Goal: Transaction & Acquisition: Purchase product/service

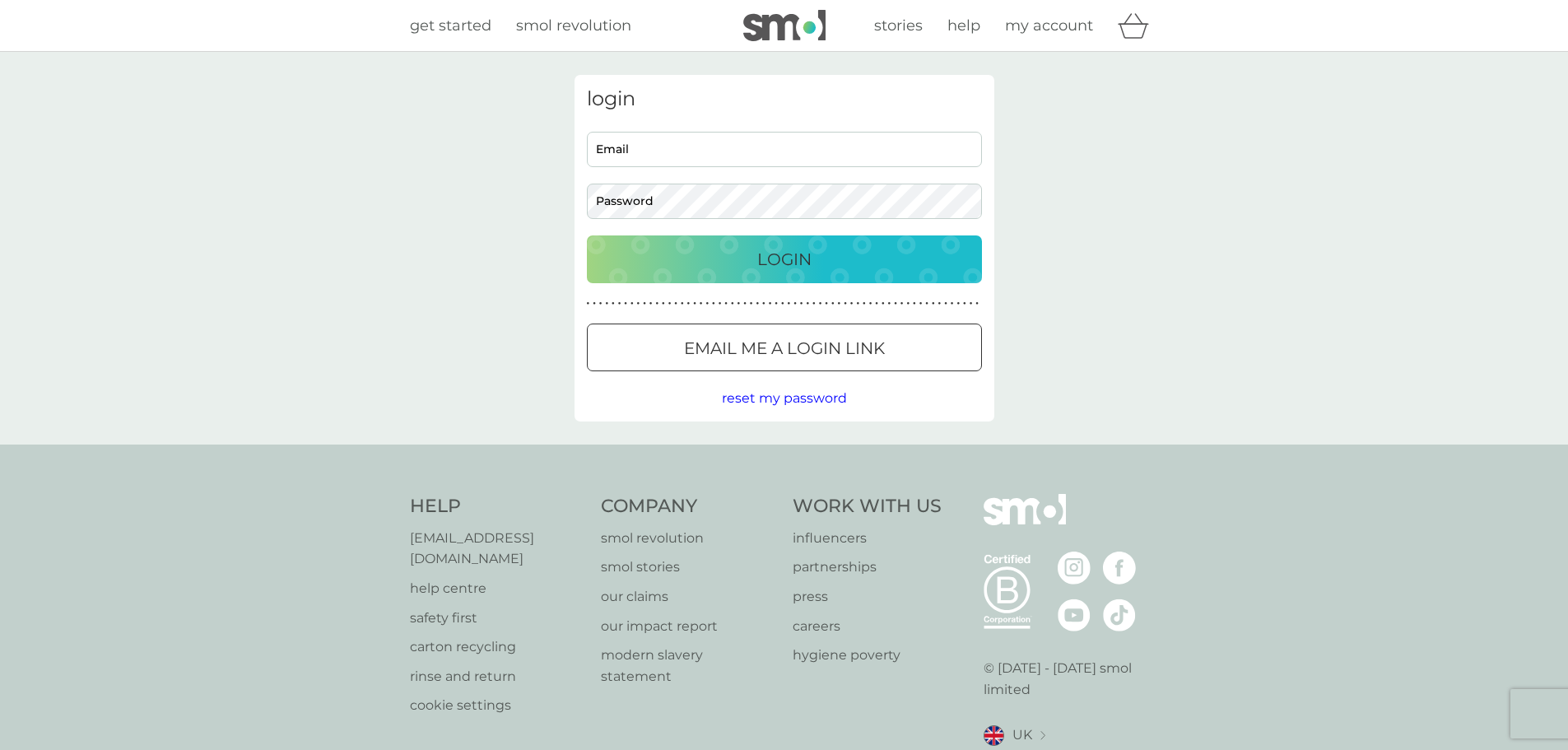
type input "home@thekendricks.net"
click at [768, 264] on p "Login" at bounding box center [784, 260] width 54 height 27
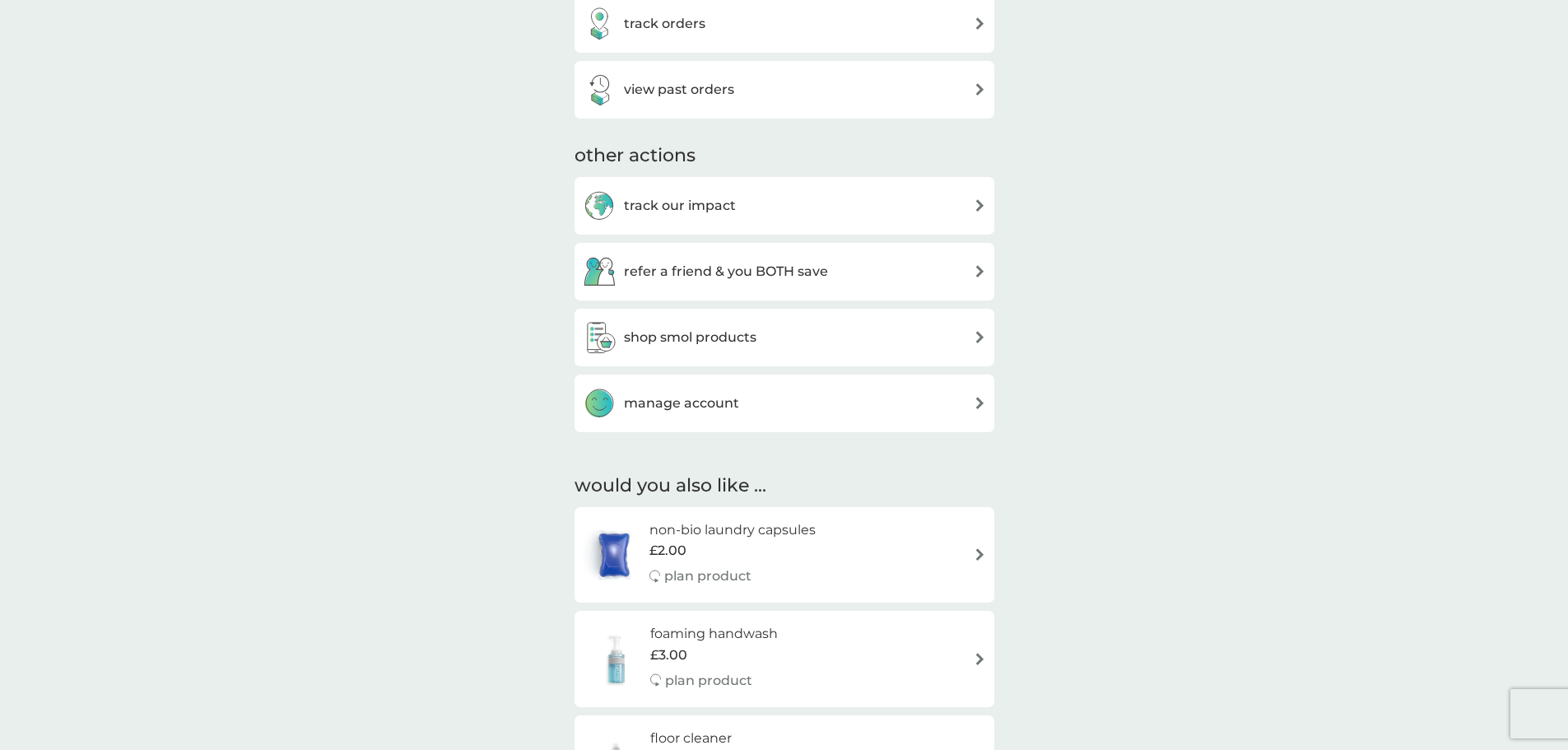
scroll to position [741, 0]
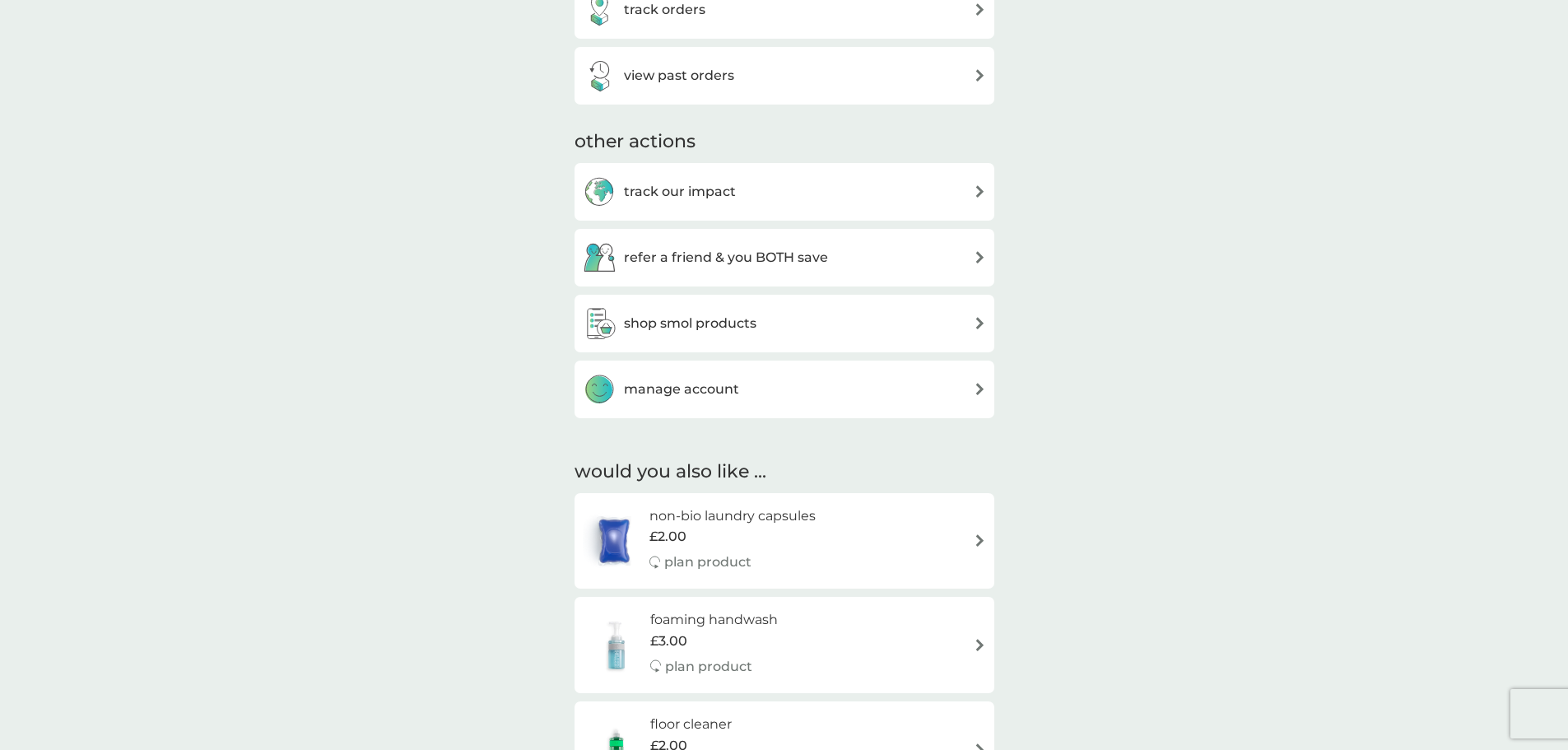
click at [978, 322] on img at bounding box center [980, 323] width 12 height 12
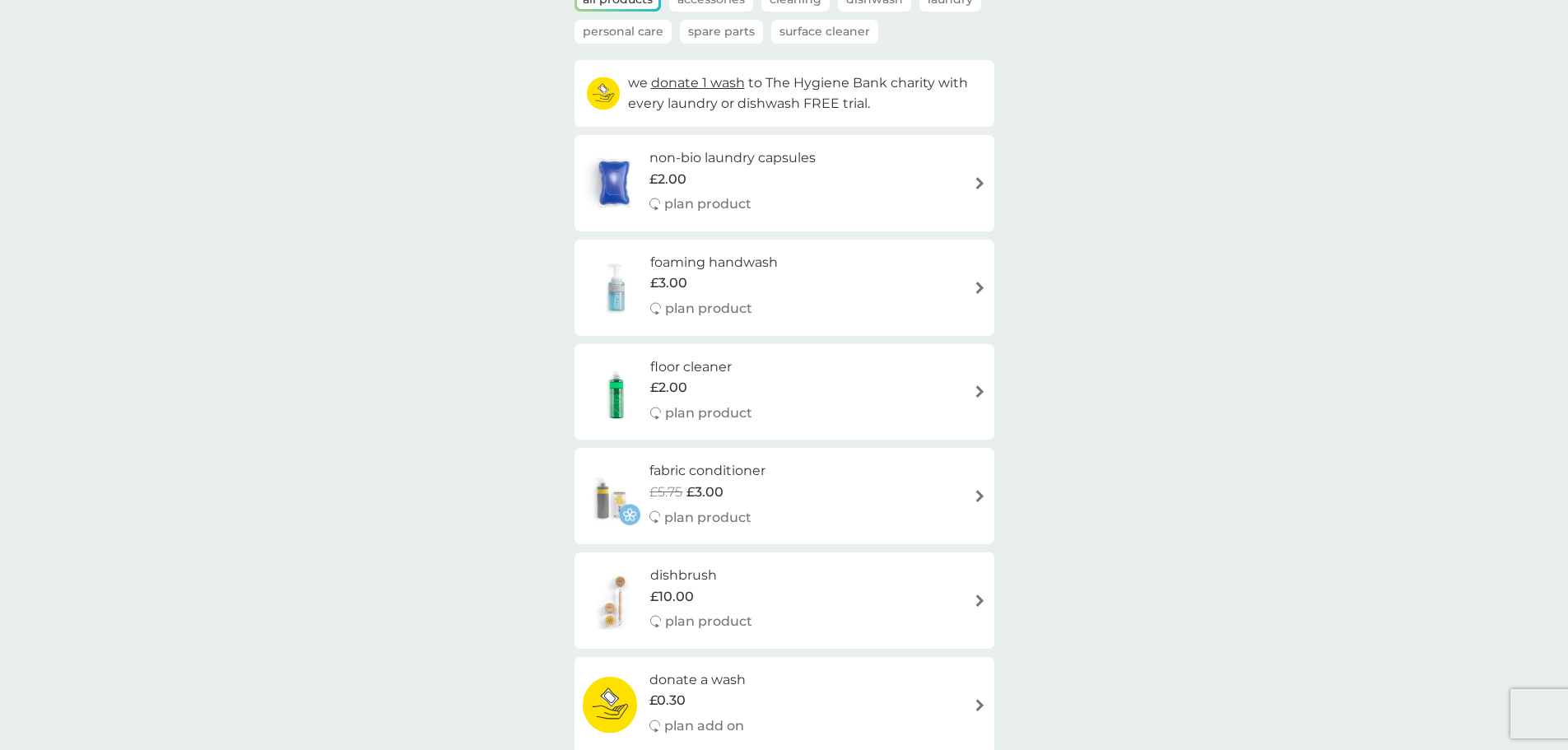
scroll to position [165, 0]
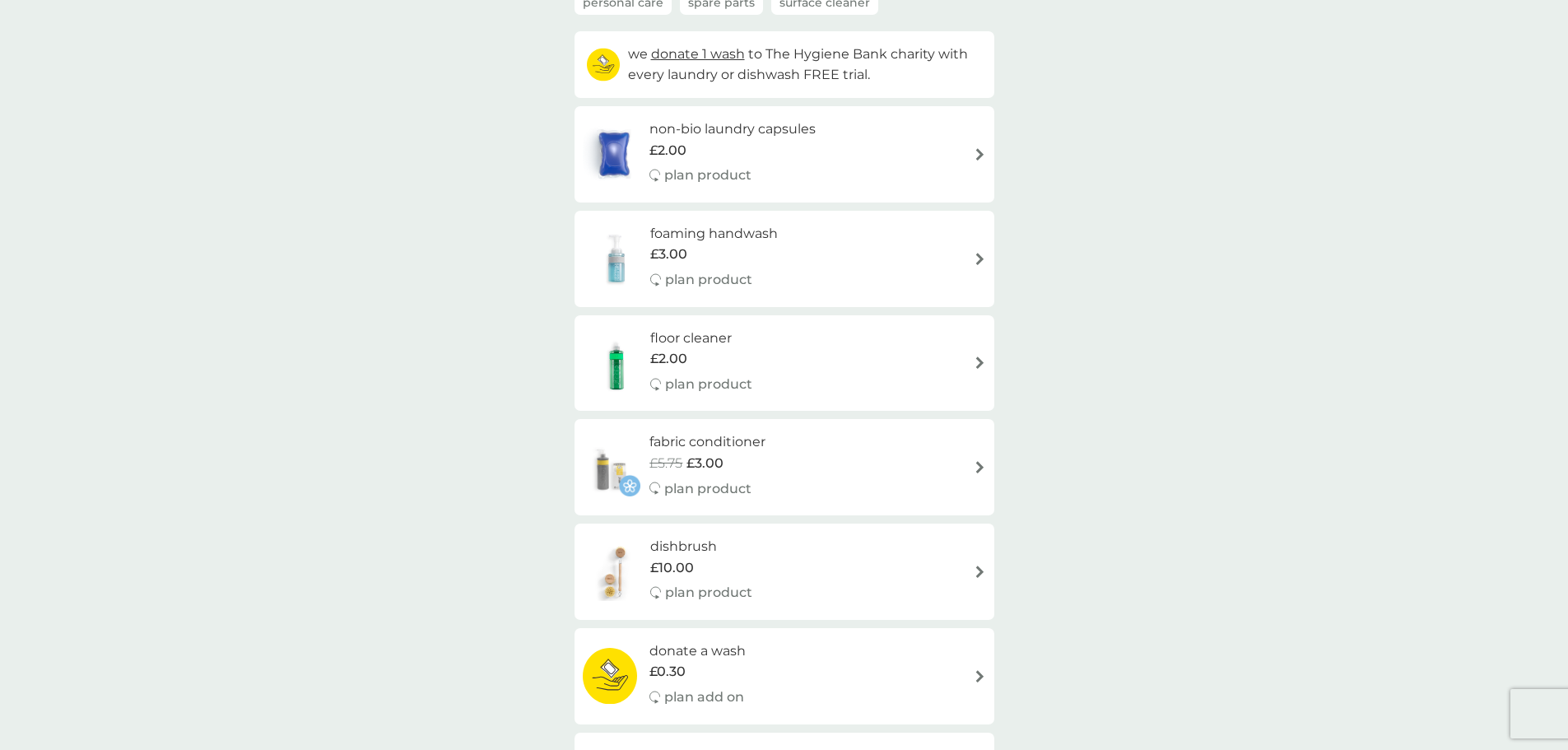
click at [979, 363] on img at bounding box center [980, 363] width 12 height 12
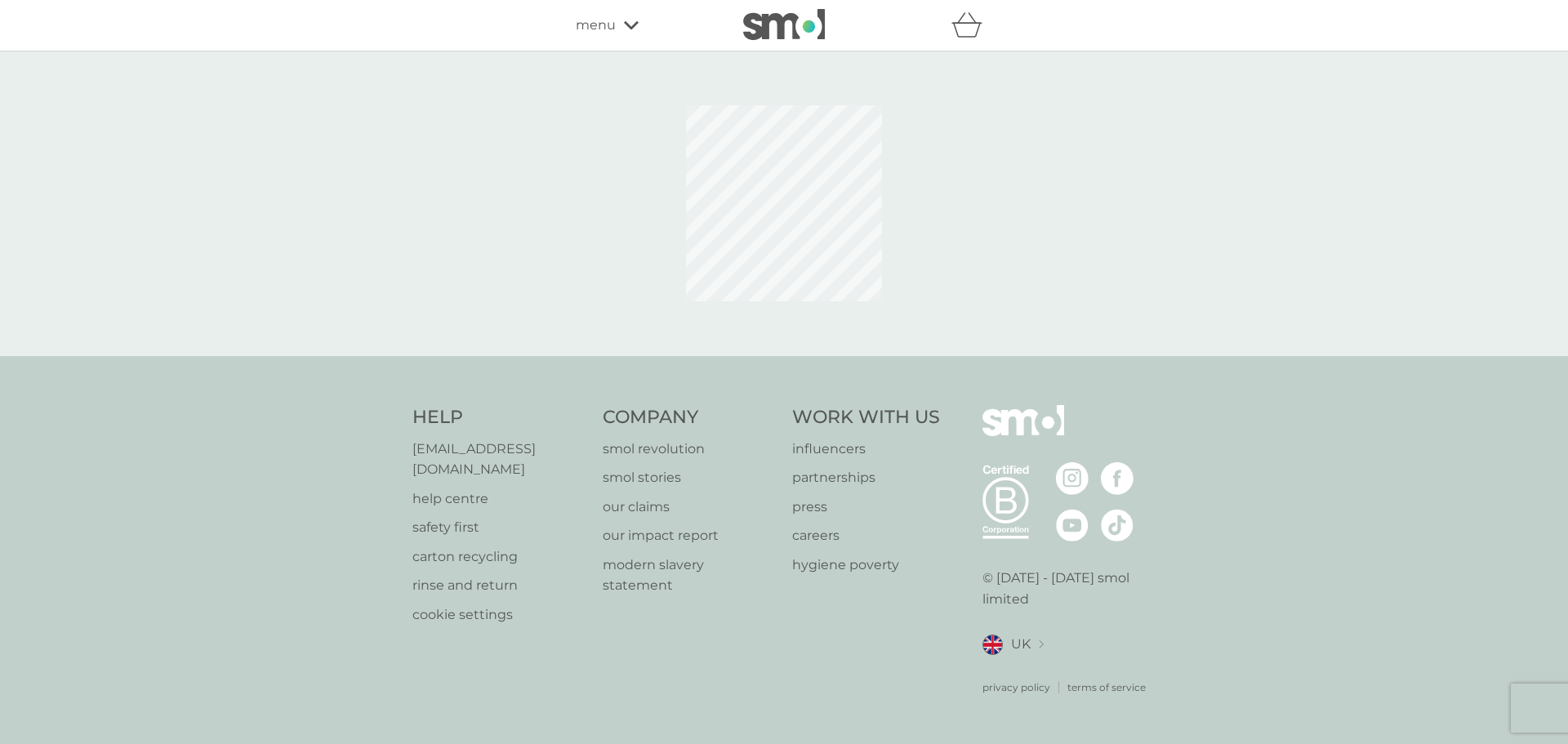
select select "84"
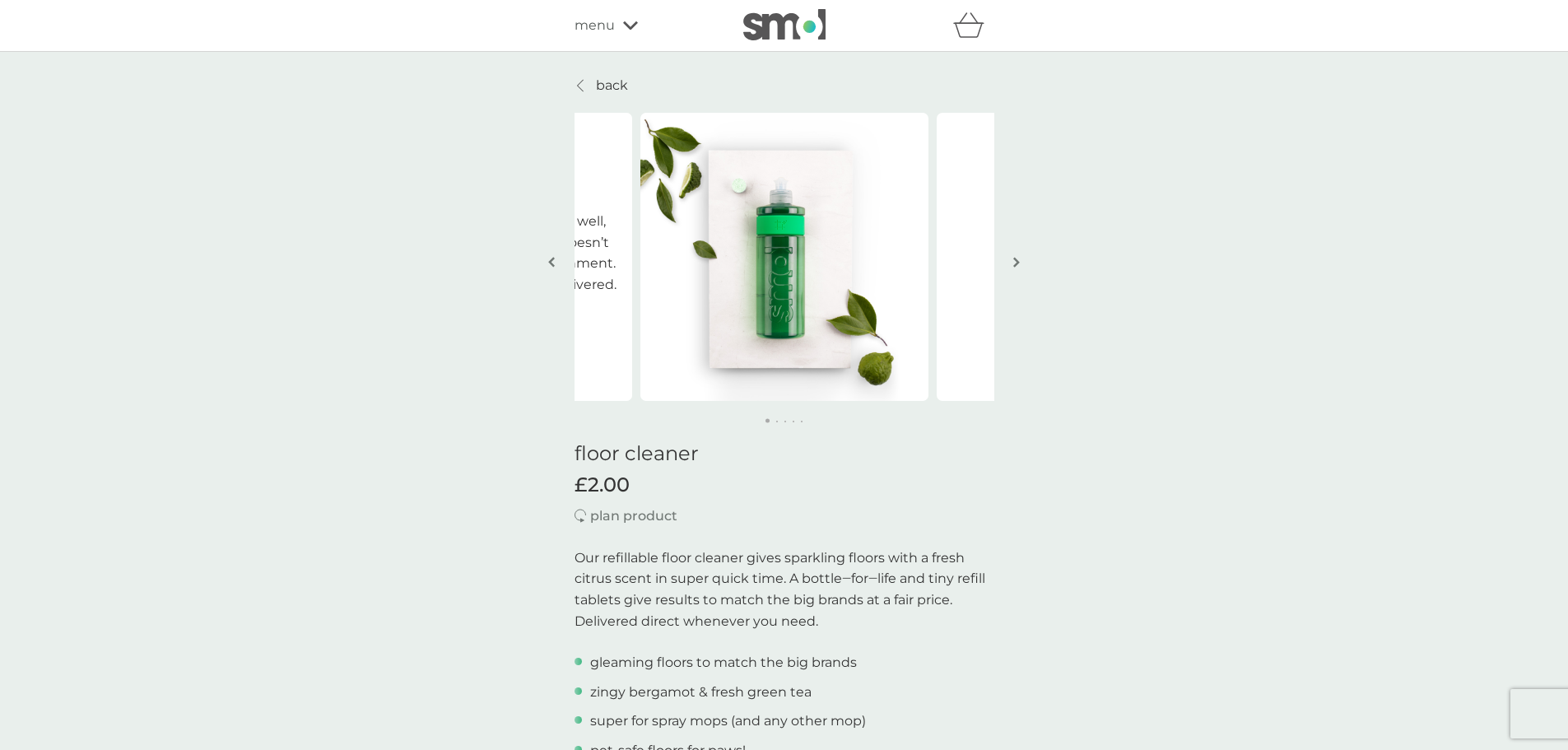
click at [1019, 264] on img "button" at bounding box center [1015, 262] width 6 height 12
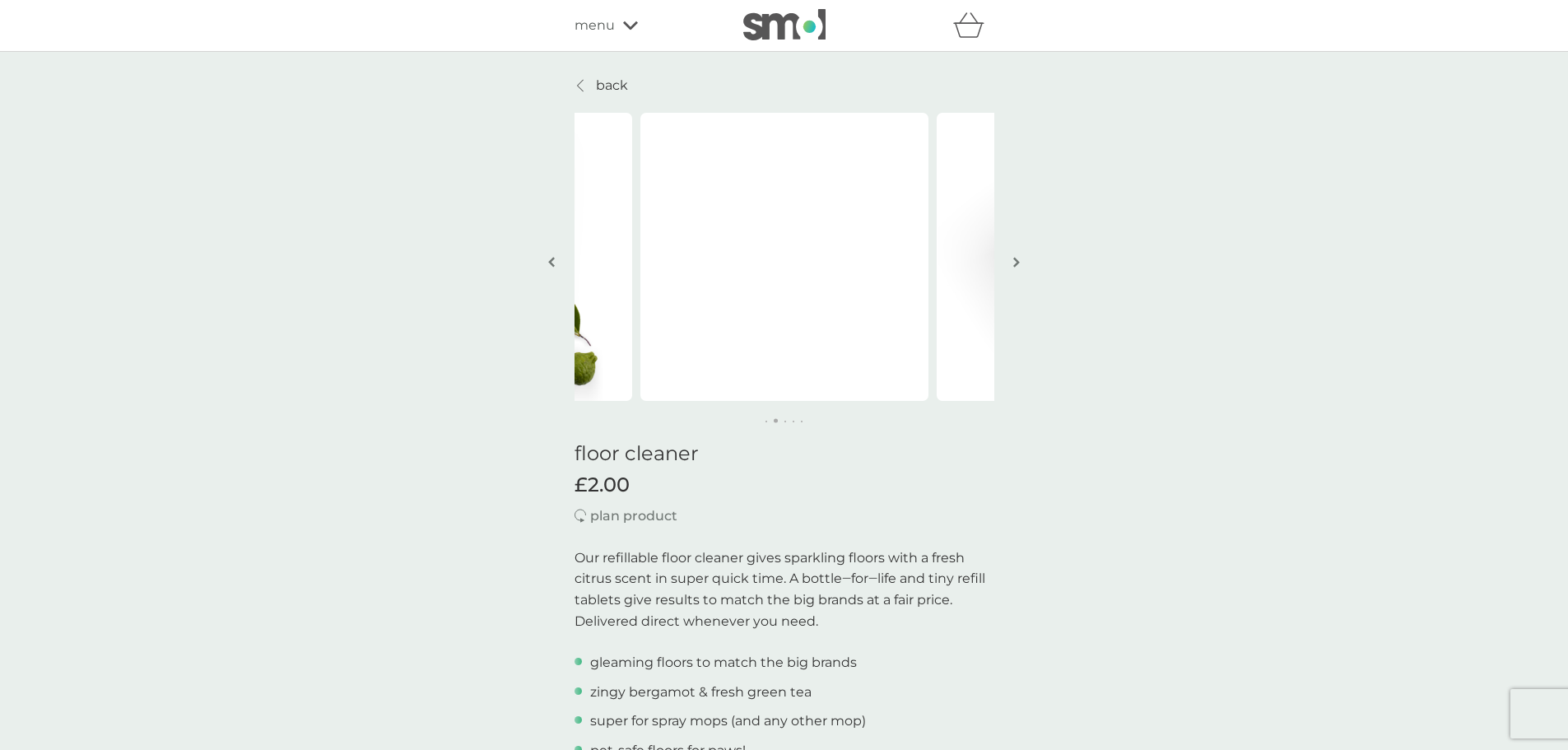
click at [1014, 260] on img "button" at bounding box center [1015, 262] width 6 height 12
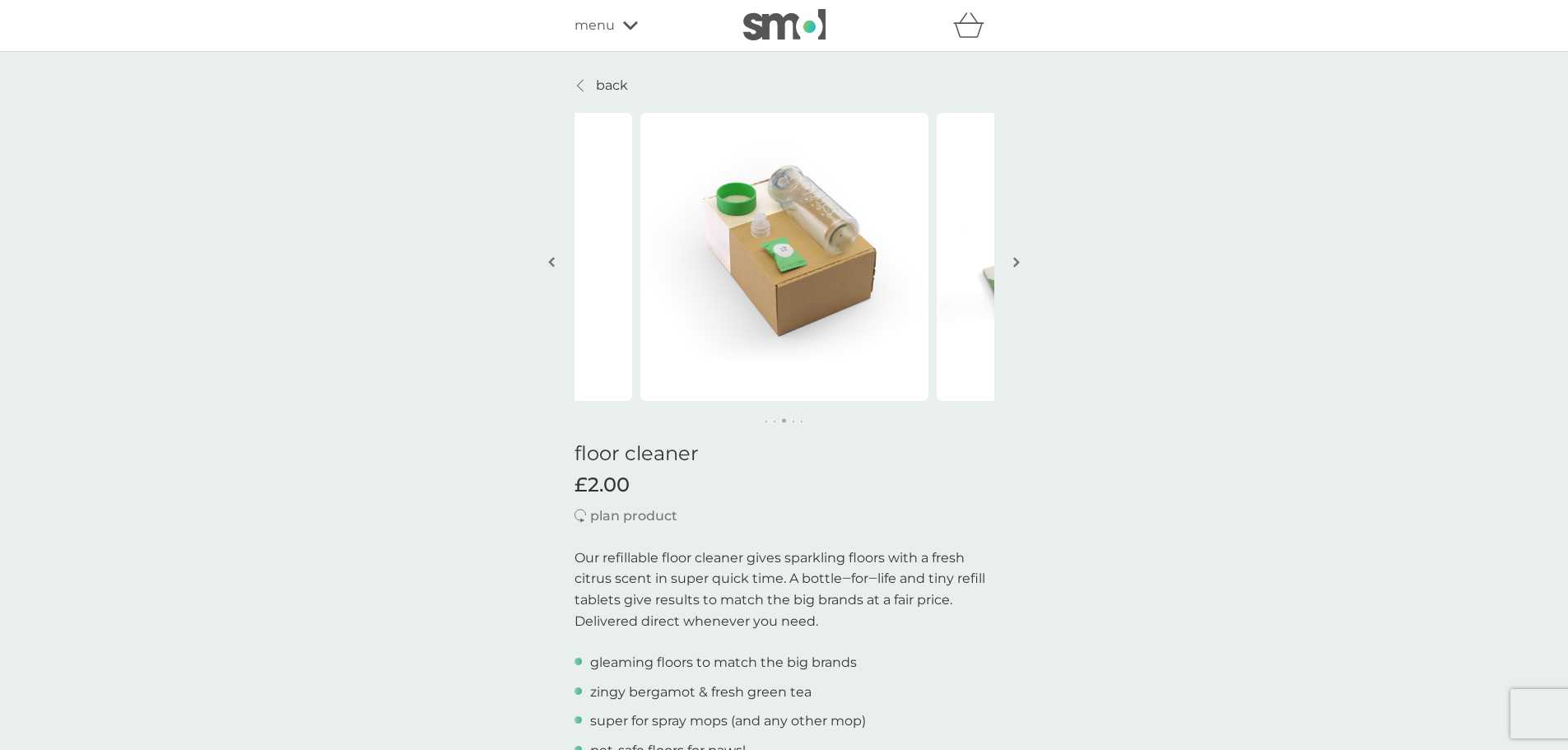
click at [1016, 262] on img "button" at bounding box center [1015, 262] width 6 height 12
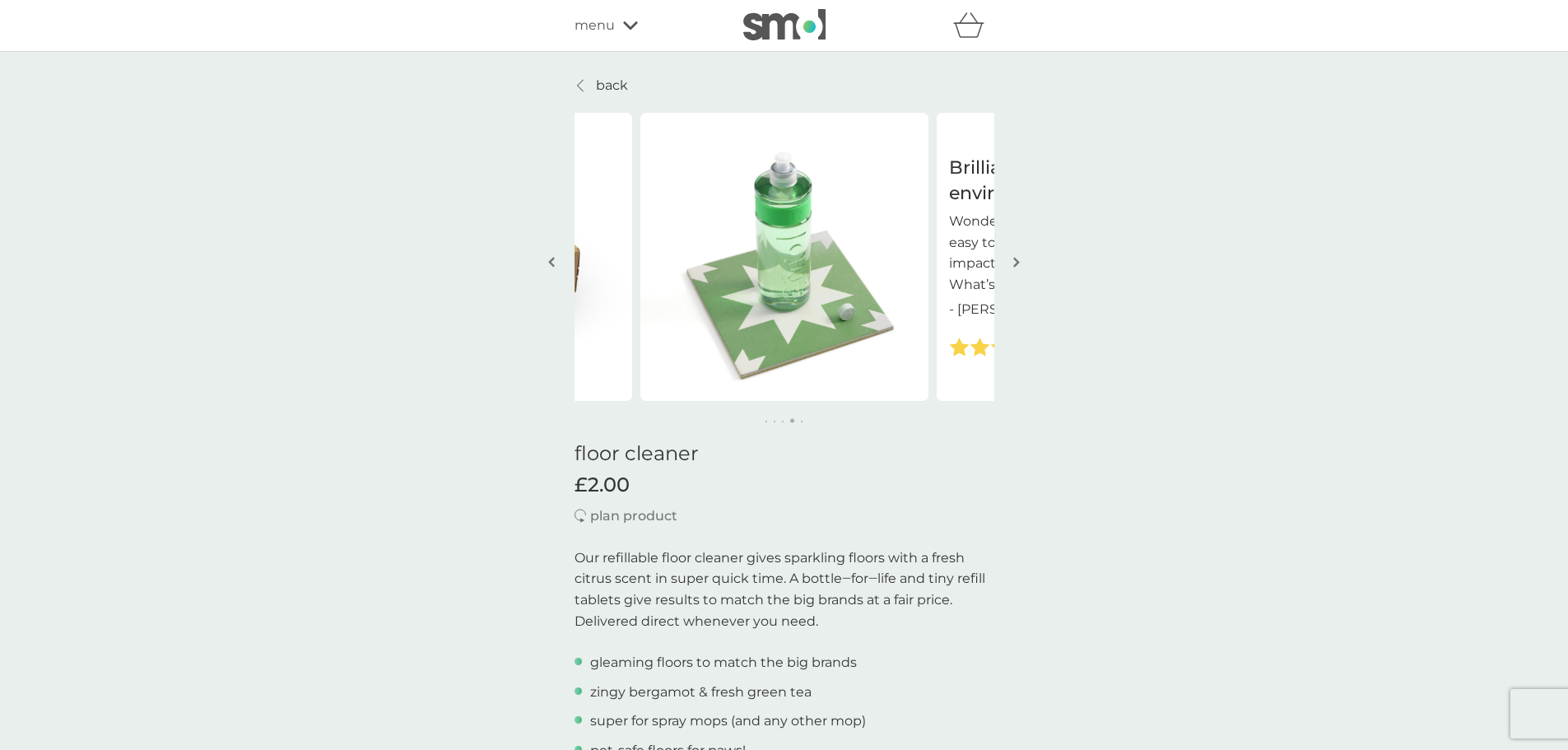
click at [1016, 262] on img "button" at bounding box center [1015, 262] width 6 height 12
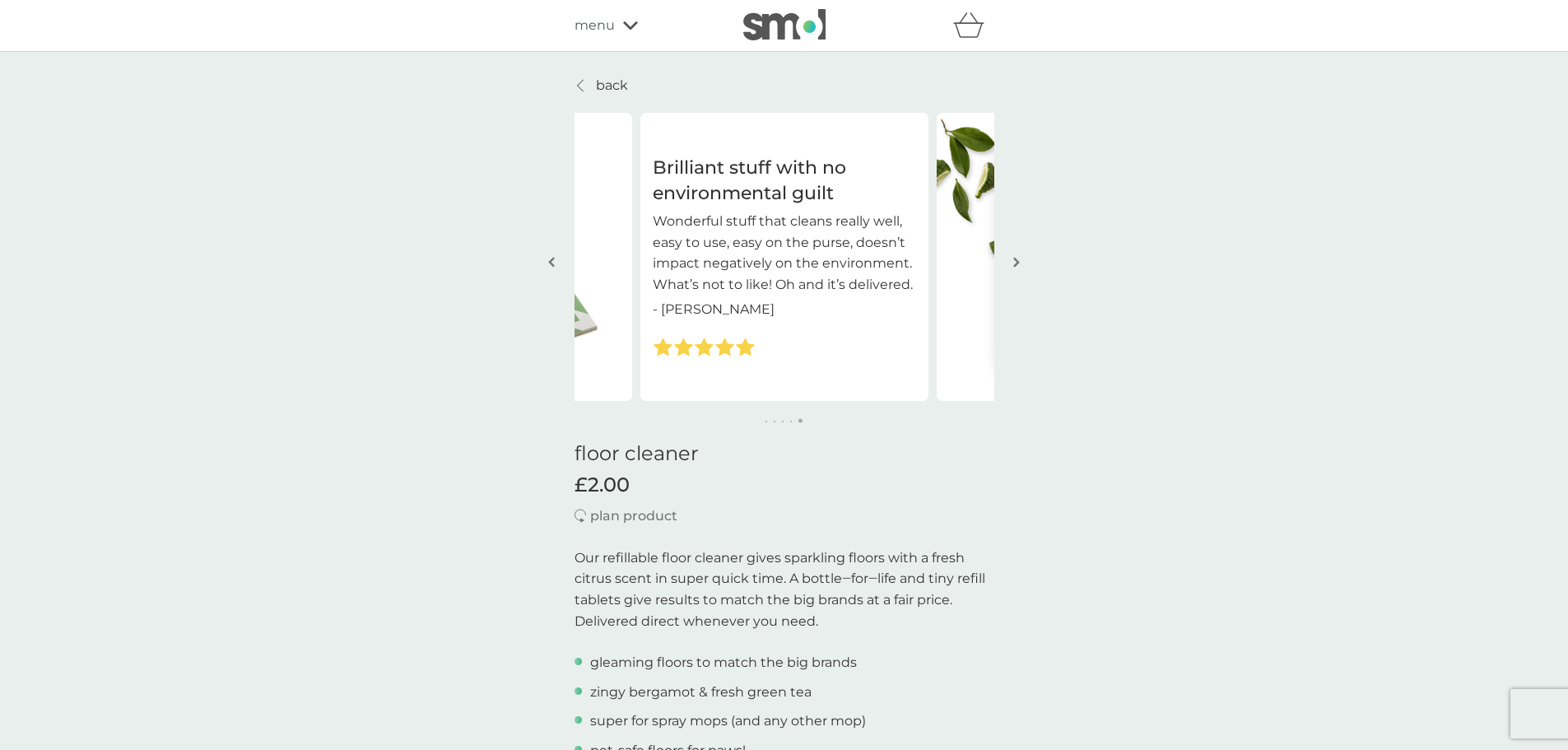
click at [1016, 262] on img "button" at bounding box center [1015, 262] width 6 height 12
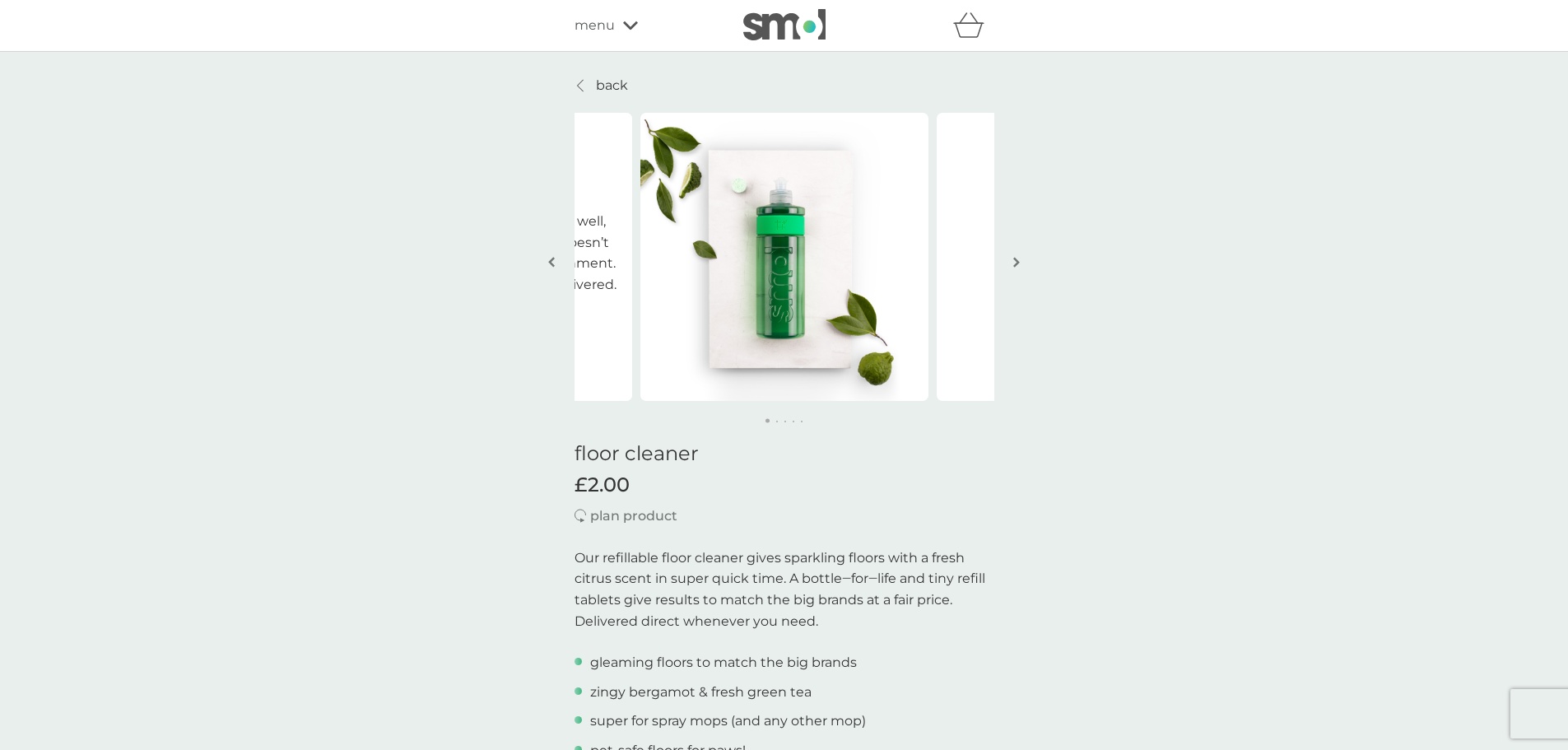
click at [1016, 262] on img "button" at bounding box center [1015, 262] width 6 height 12
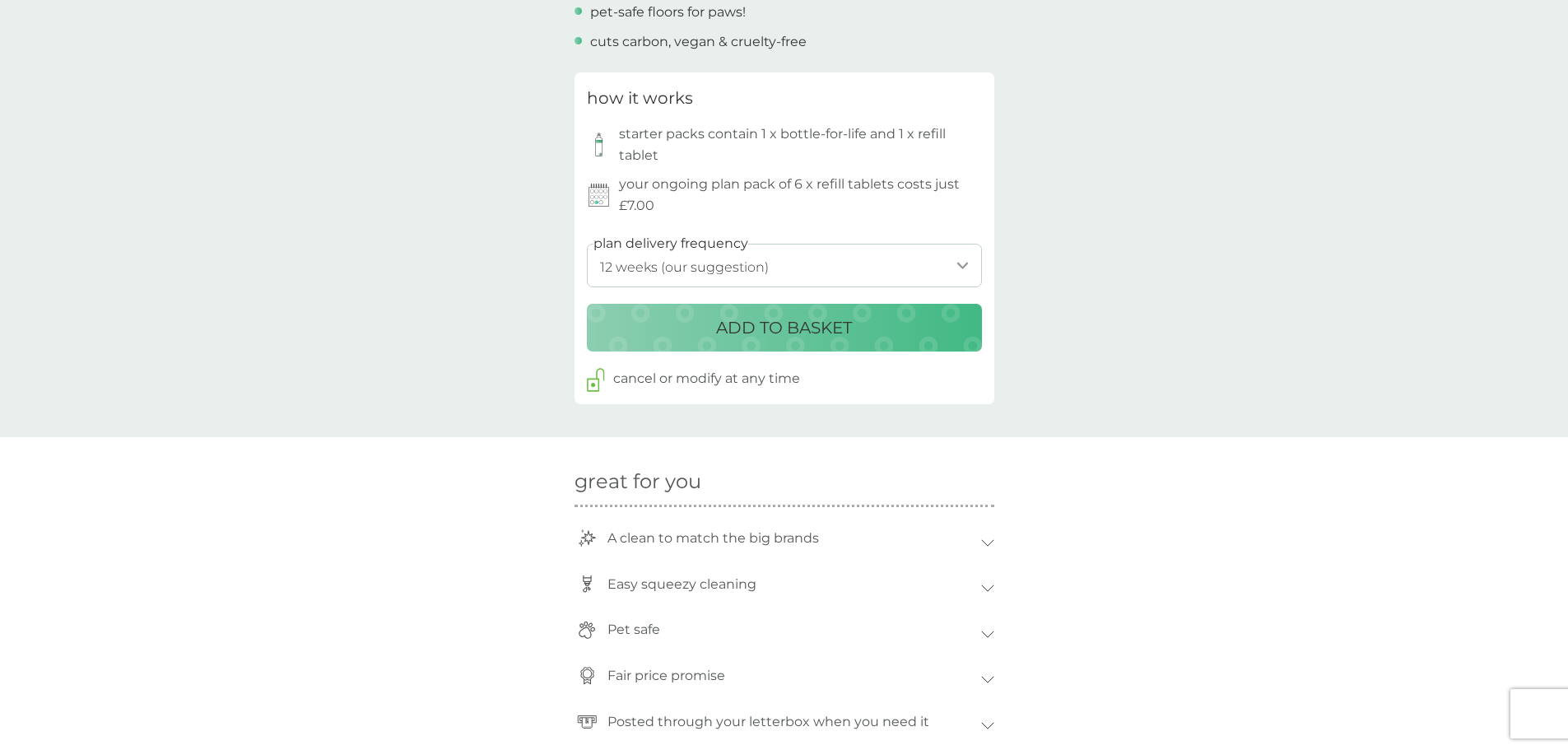
scroll to position [741, 0]
click at [801, 321] on p "ADD TO BASKET" at bounding box center [784, 326] width 135 height 27
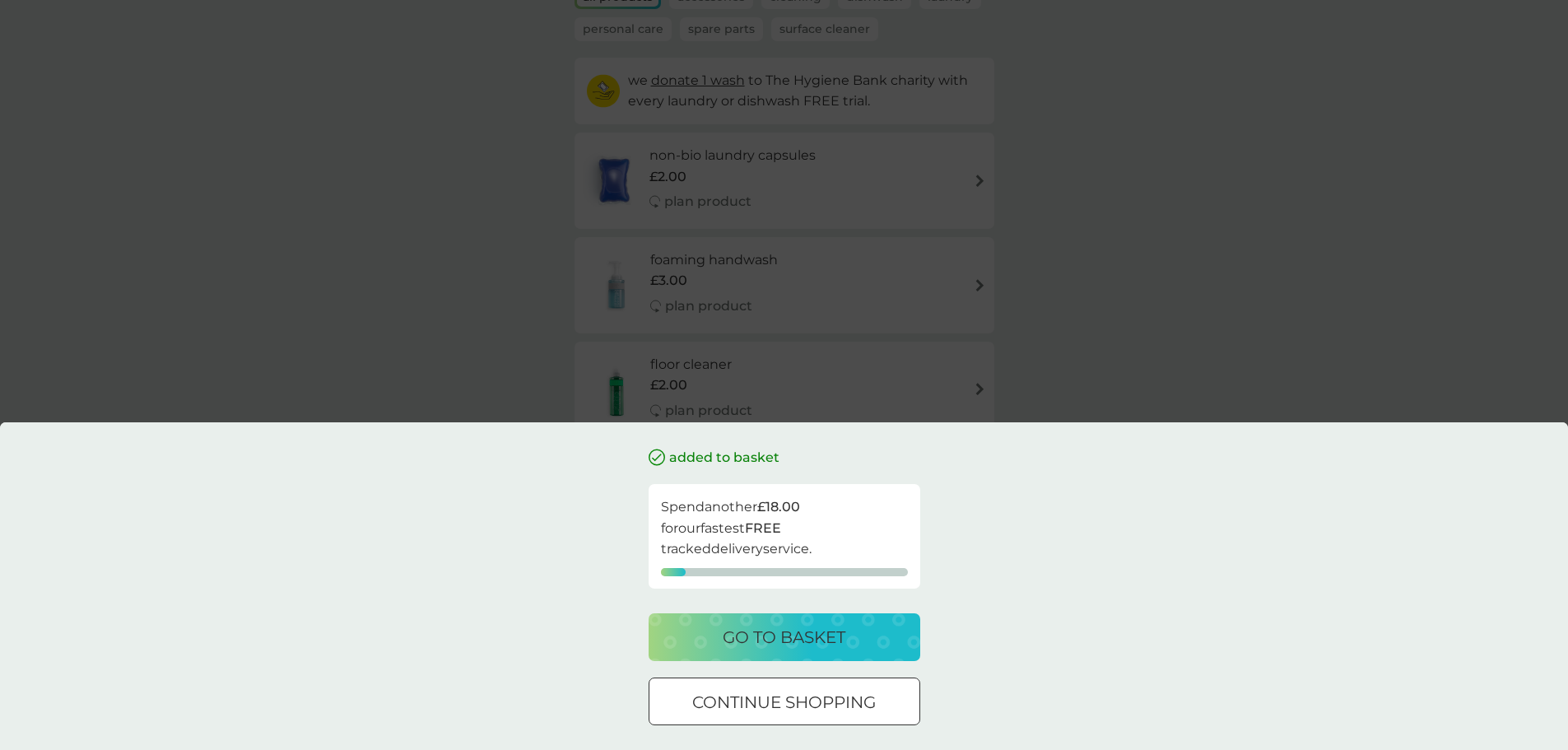
scroll to position [247, 0]
click at [785, 703] on div at bounding box center [784, 702] width 59 height 17
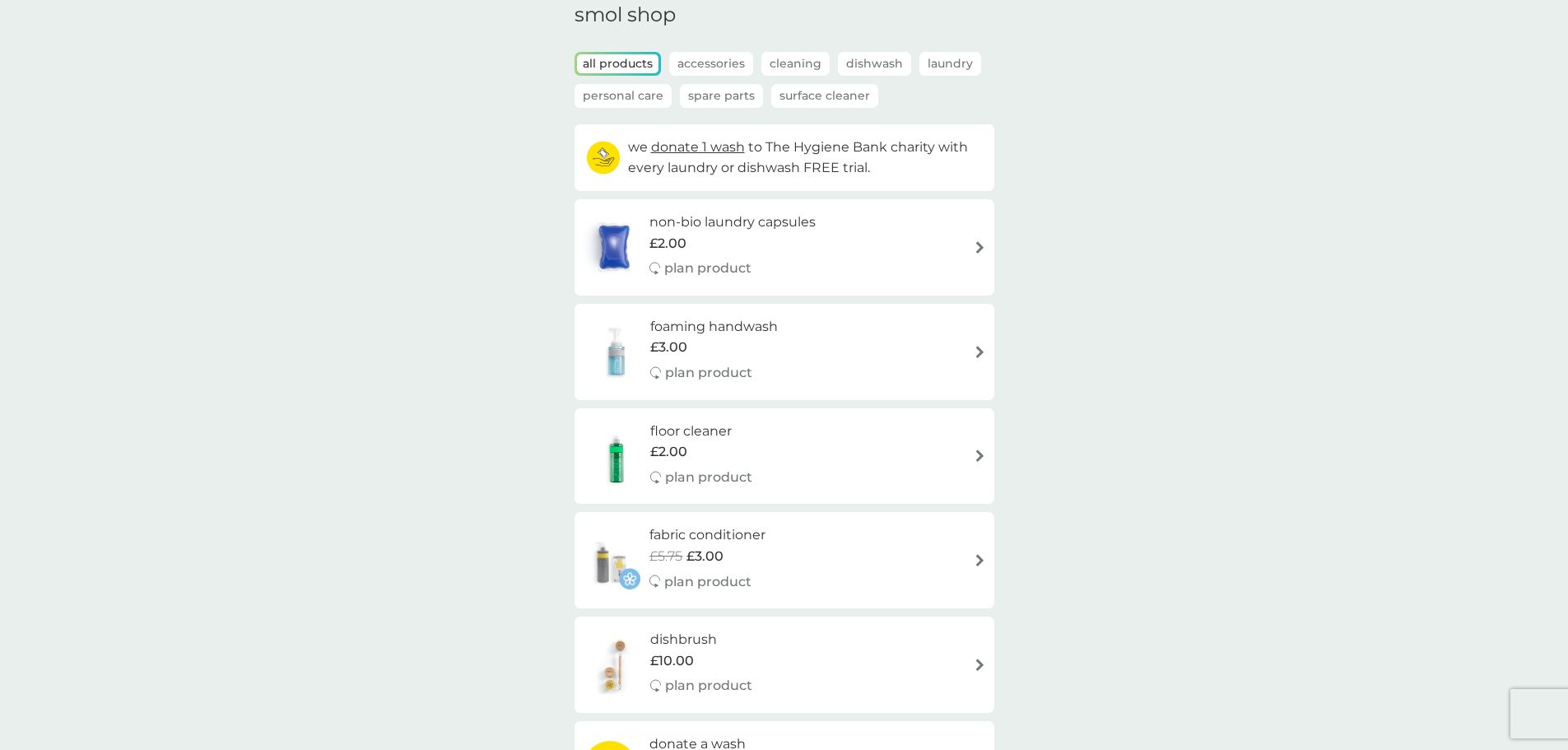
scroll to position [0, 0]
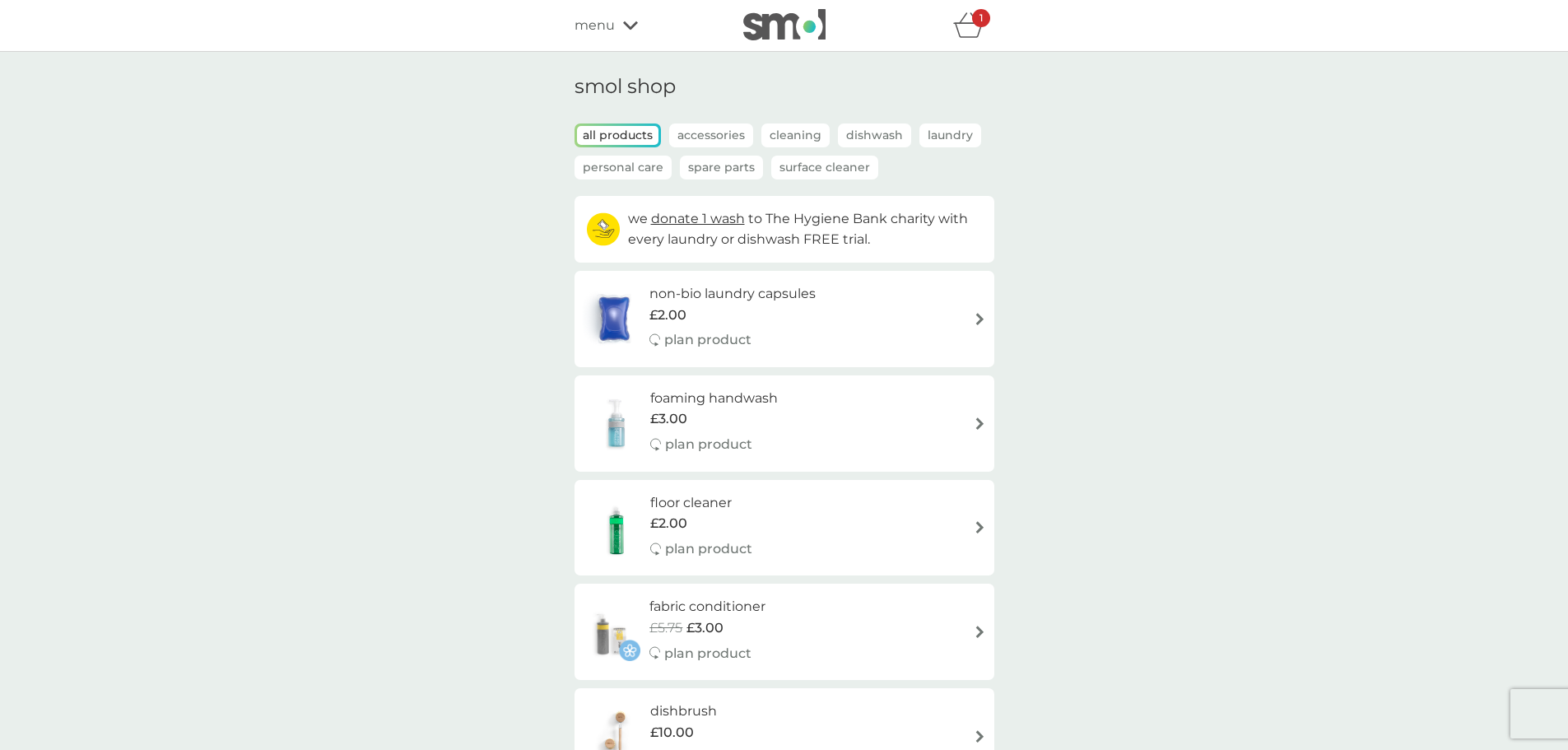
click at [973, 20] on div "1" at bounding box center [981, 18] width 18 height 18
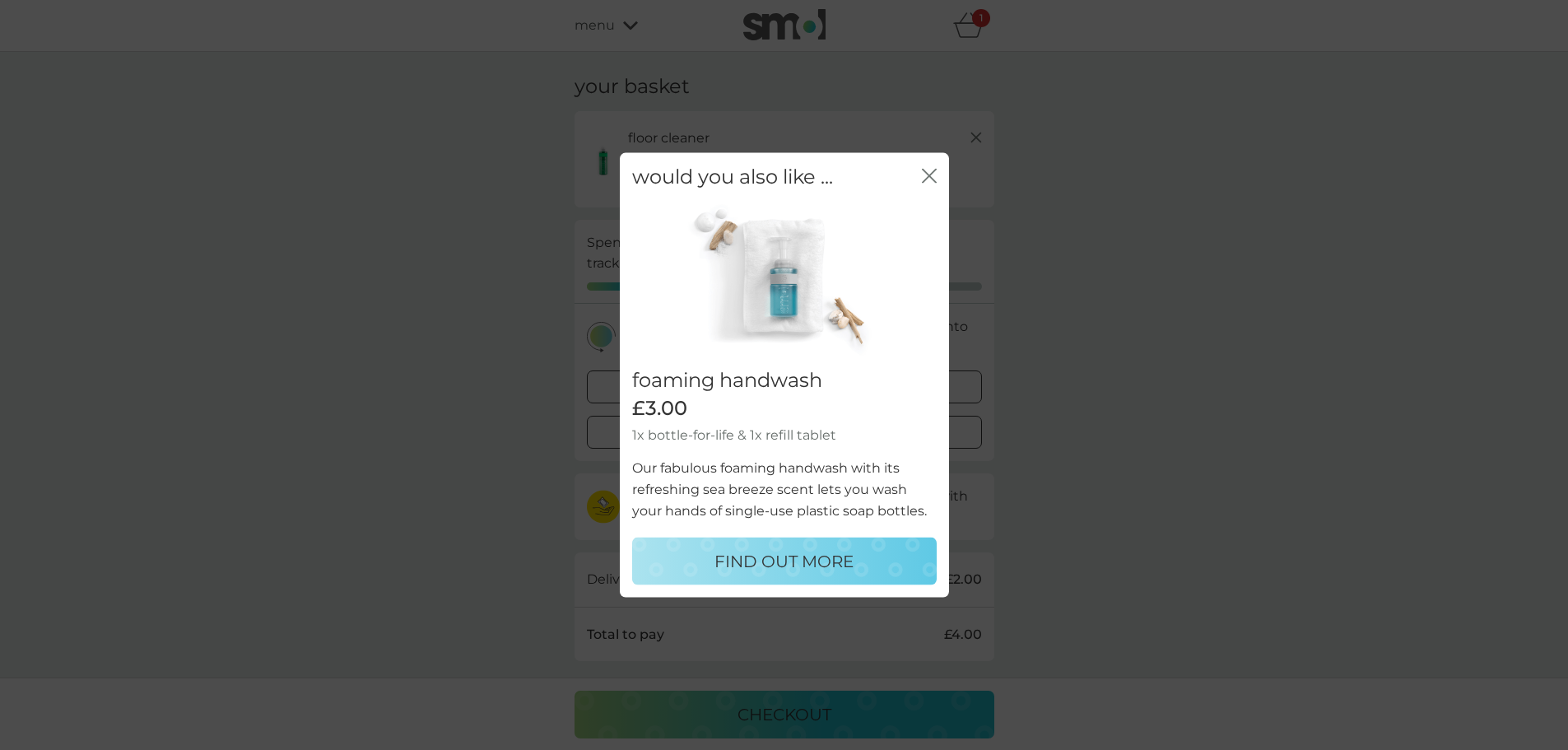
click at [927, 174] on icon "close" at bounding box center [925, 175] width 6 height 13
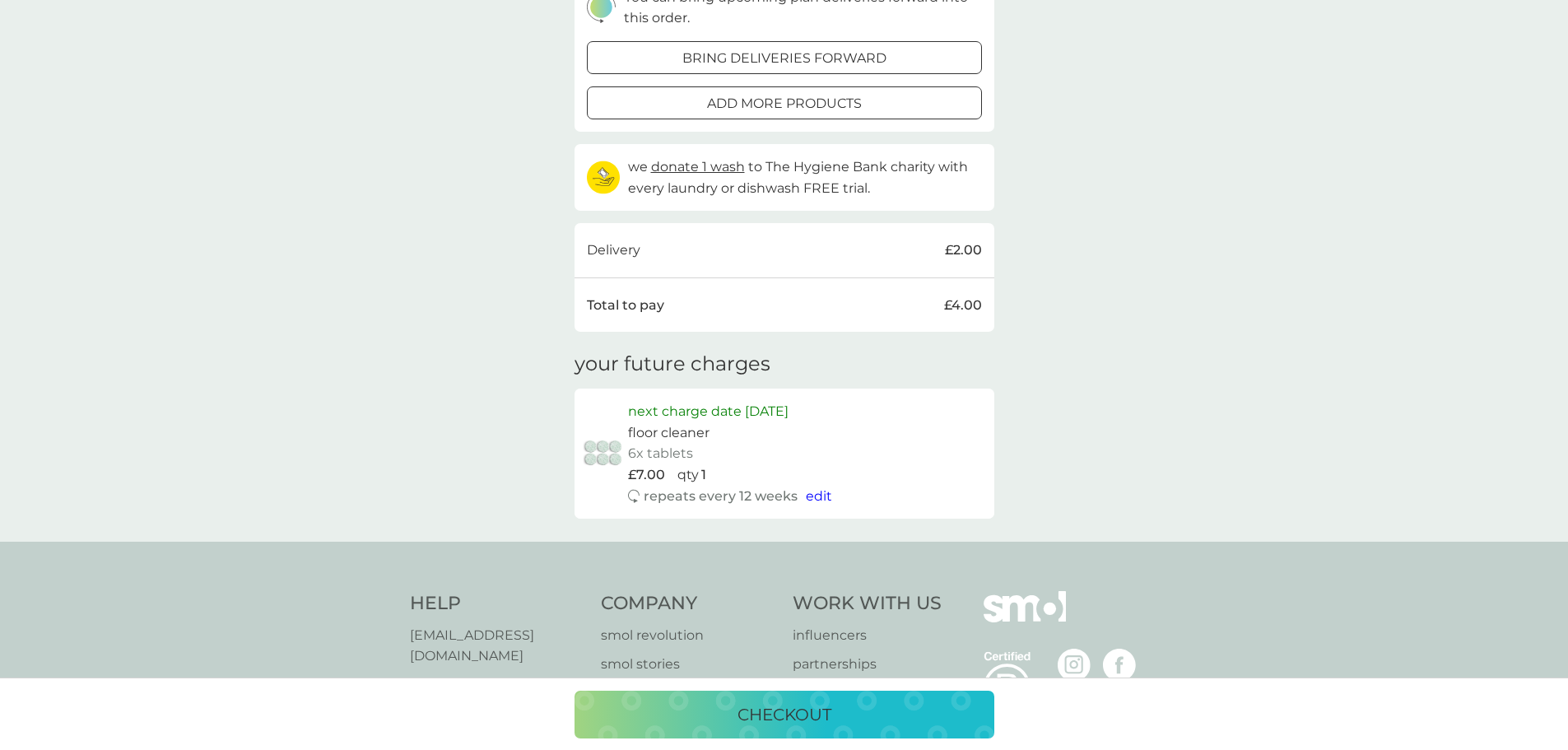
scroll to position [412, 0]
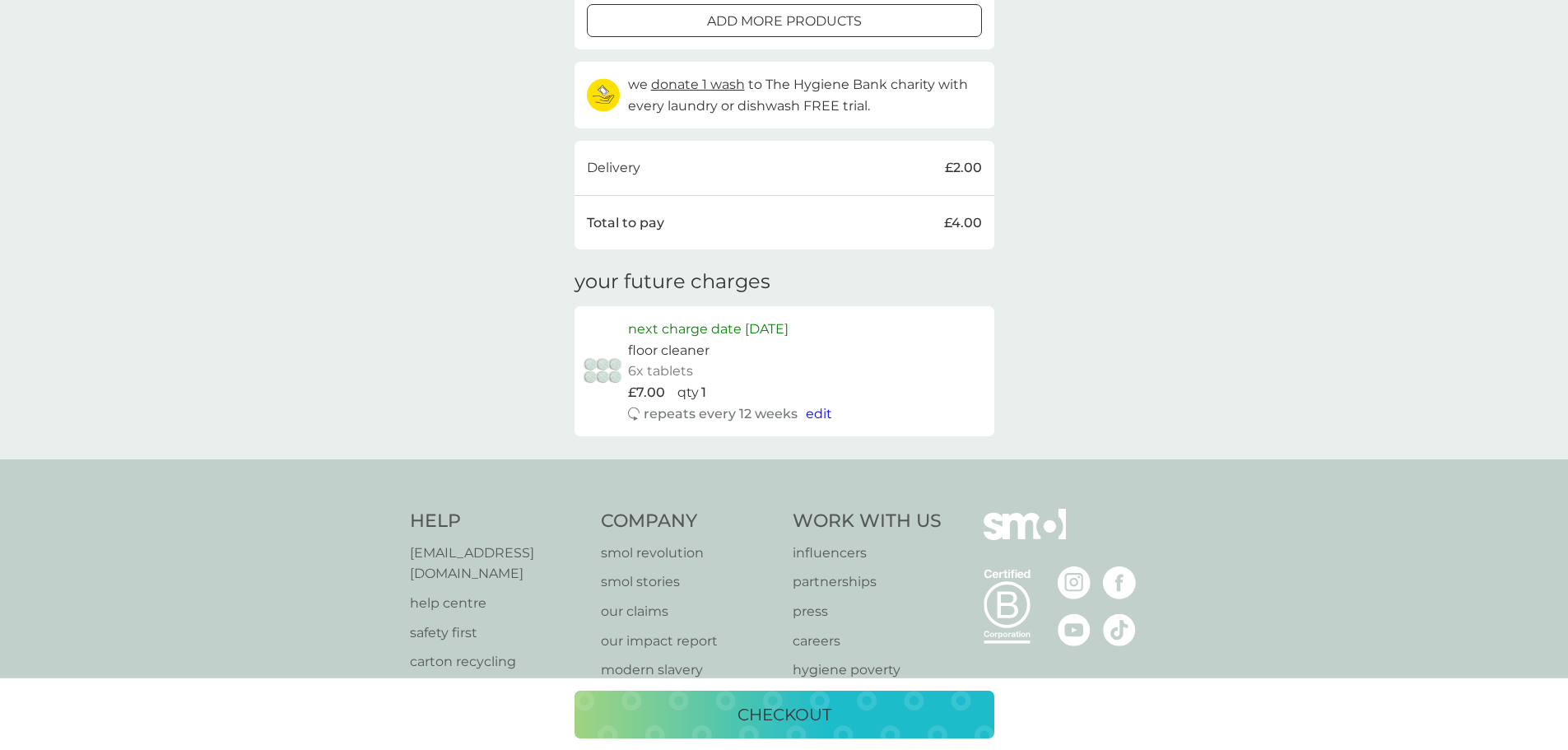
click at [815, 412] on span "edit" at bounding box center [819, 414] width 27 height 16
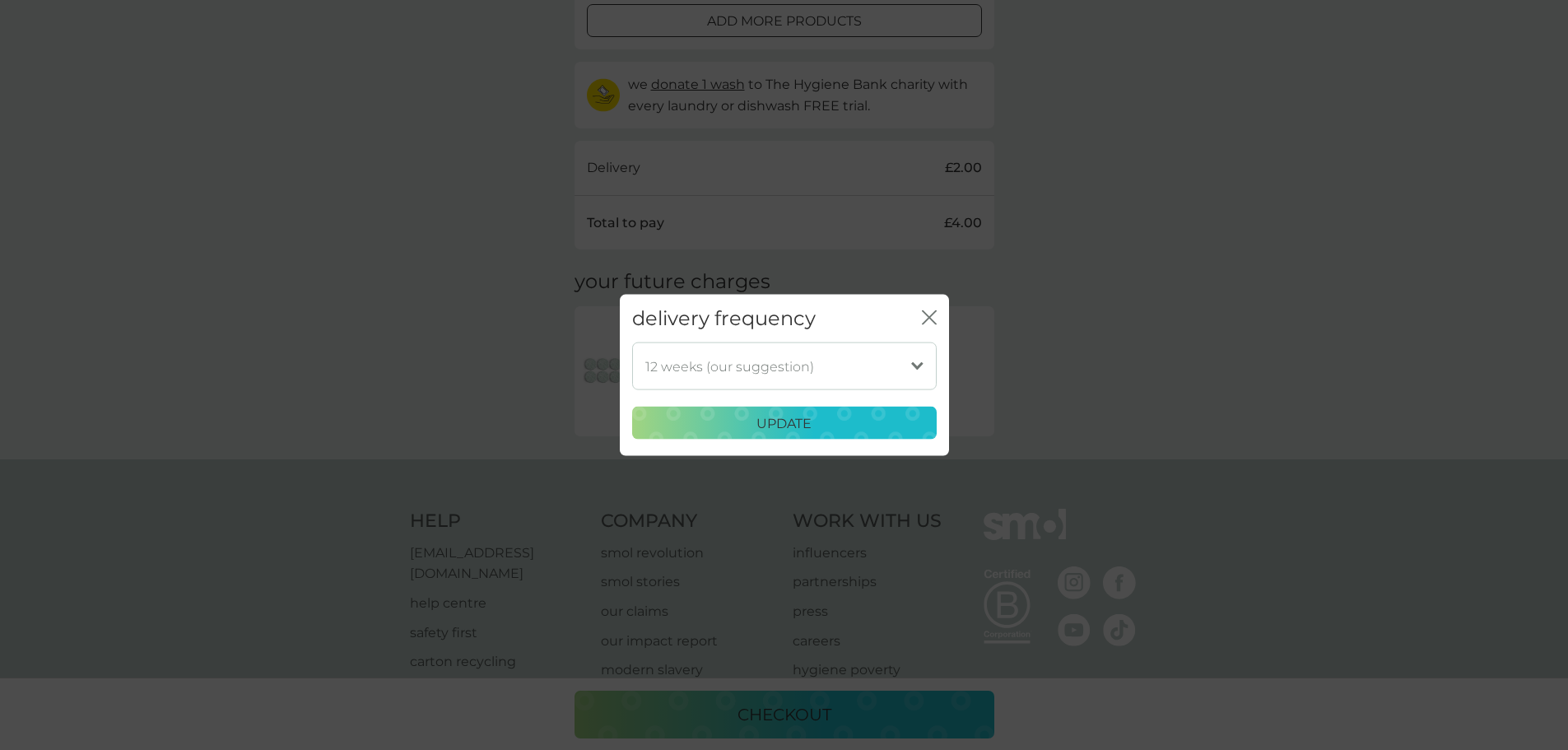
click at [916, 365] on select "1 week 2 weeks 3 weeks 4 weeks 5 weeks 6 weeks 7 weeks 8 weeks 9 weeks 10 weeks…" at bounding box center [784, 367] width 305 height 48
select select "168"
click at [632, 342] on select "1 week 2 weeks 3 weeks 4 weeks 5 weeks 6 weeks 7 weeks 8 weeks 9 weeks 10 weeks…" at bounding box center [784, 367] width 305 height 48
click at [867, 418] on div "update" at bounding box center [784, 424] width 283 height 21
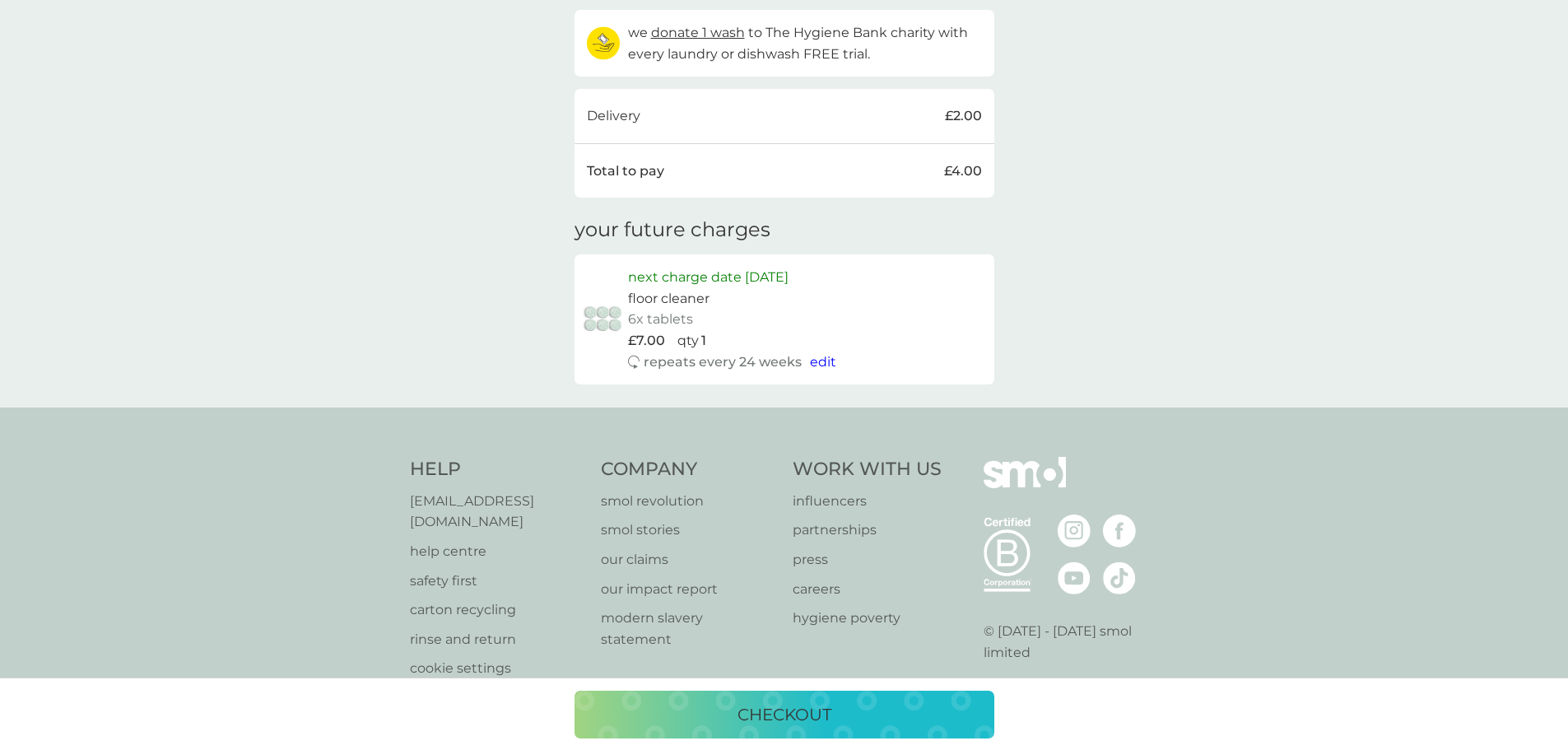
scroll to position [491, 0]
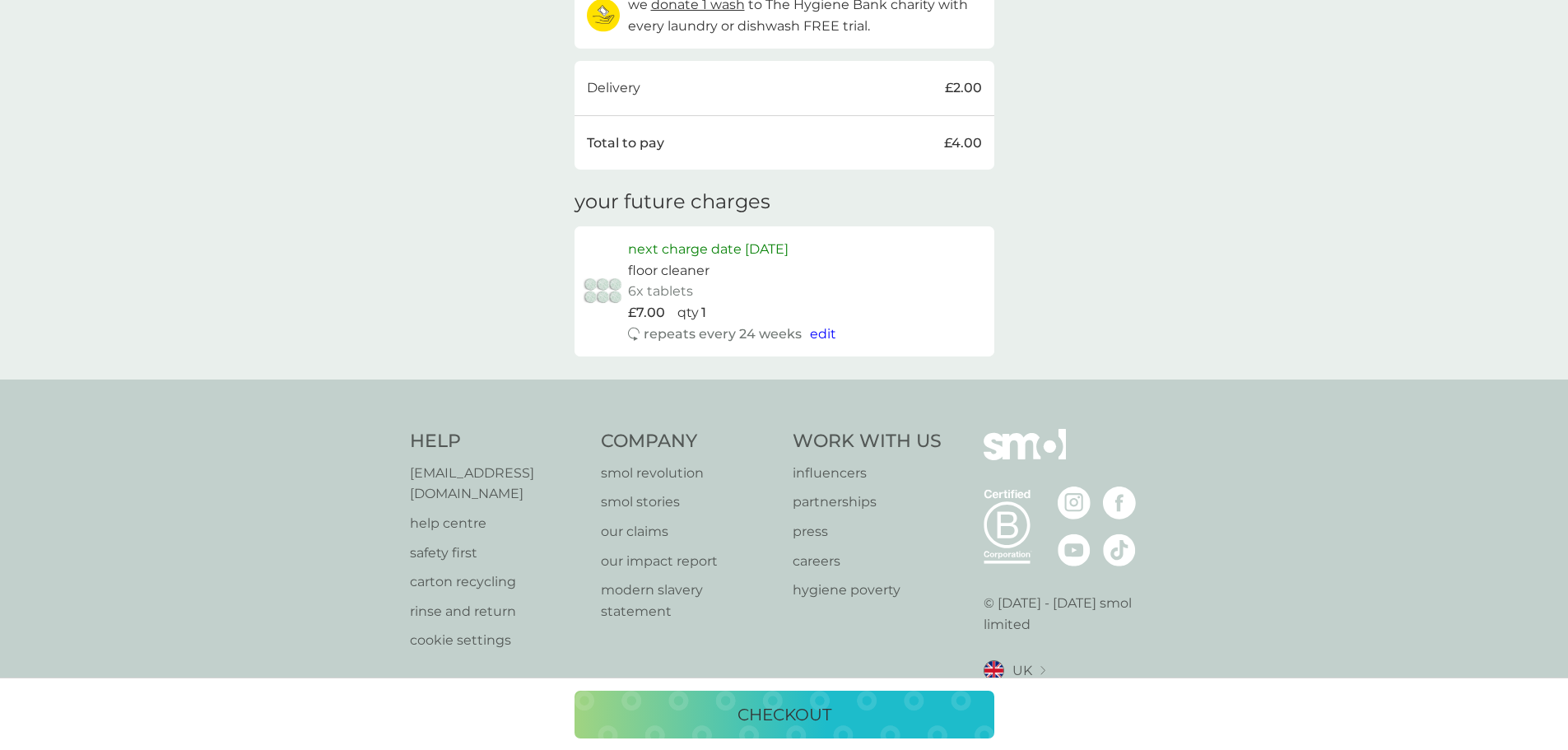
click at [761, 715] on p "checkout" at bounding box center [784, 715] width 94 height 27
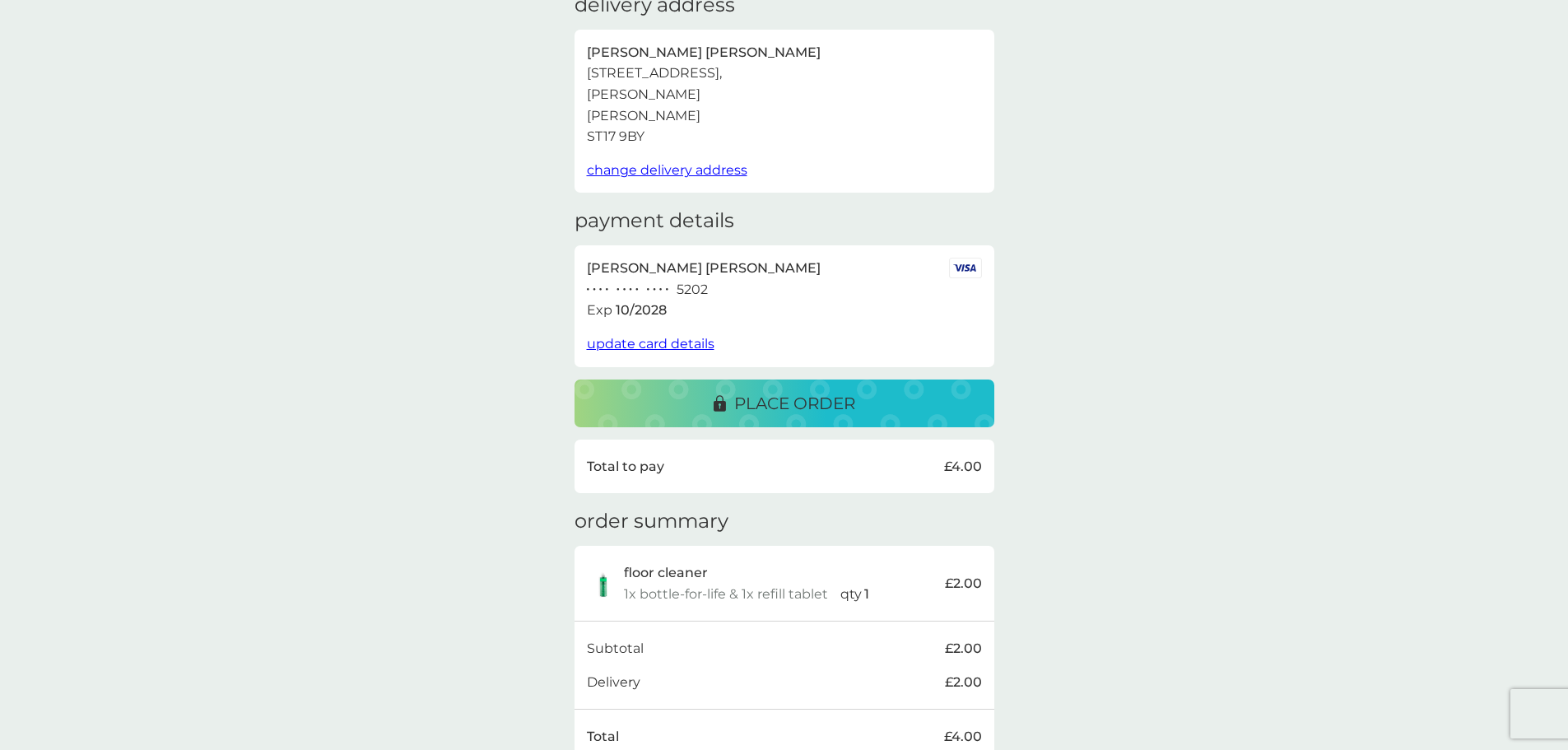
scroll to position [64, 0]
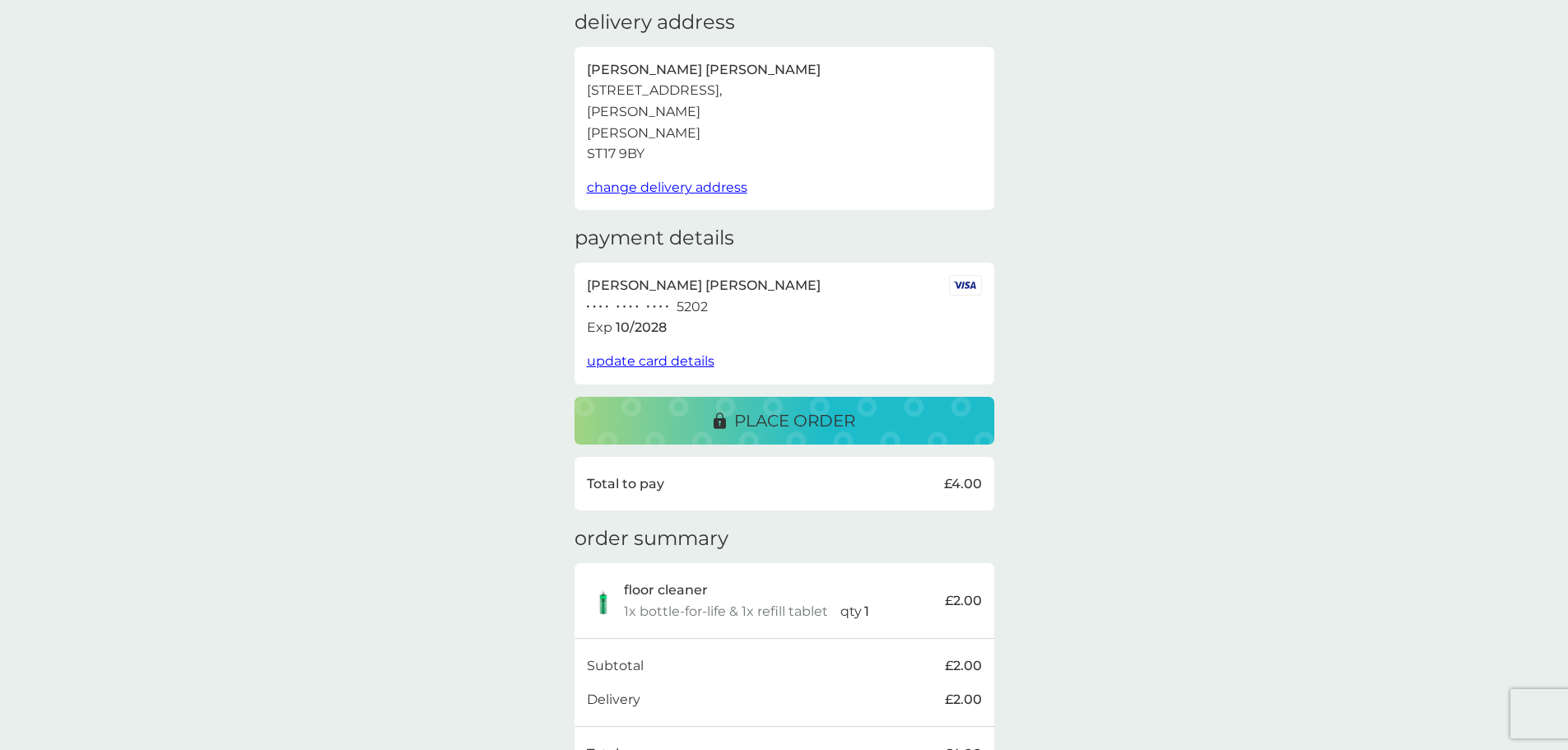
click at [782, 418] on p "place order" at bounding box center [794, 421] width 121 height 27
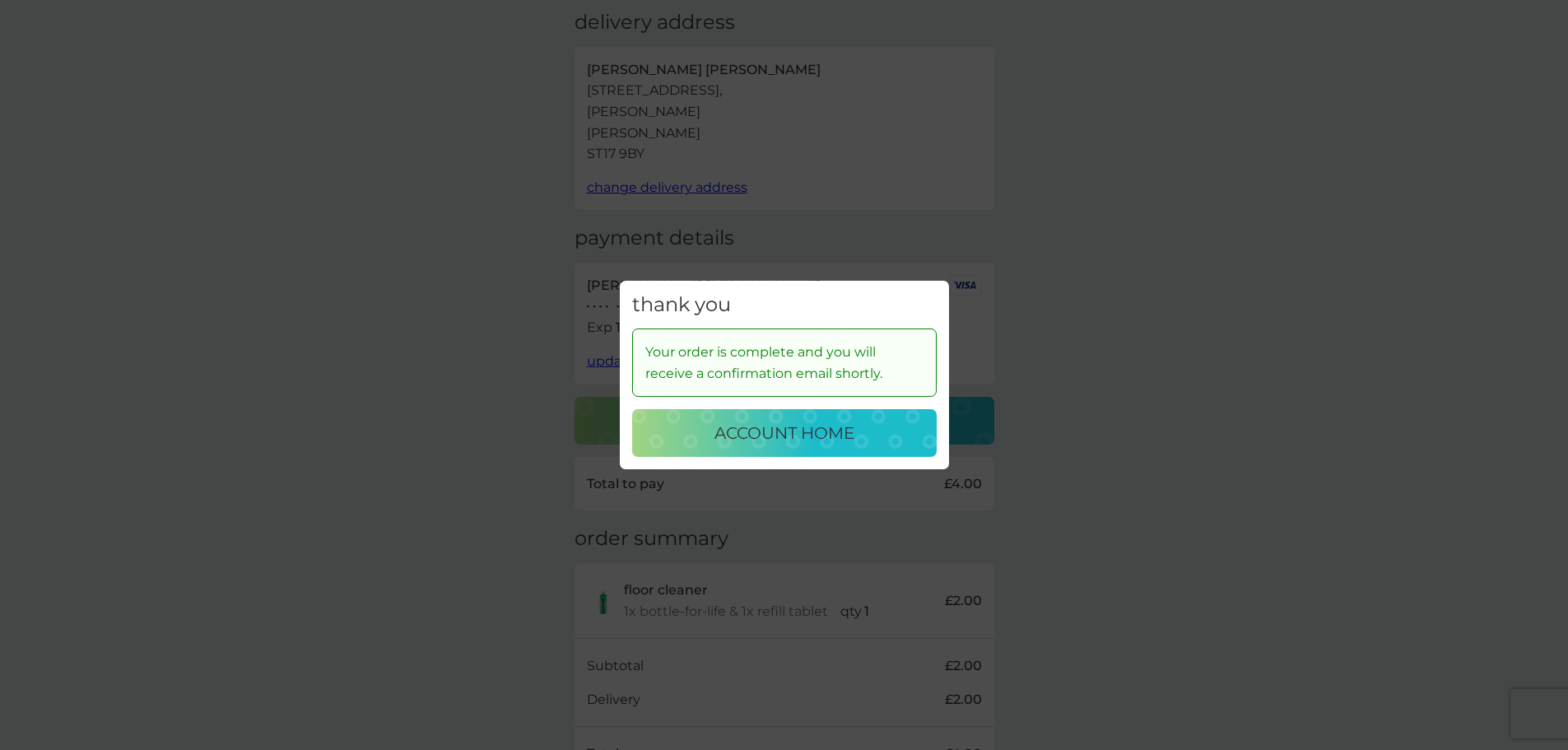
click at [839, 433] on p "account home" at bounding box center [784, 433] width 140 height 27
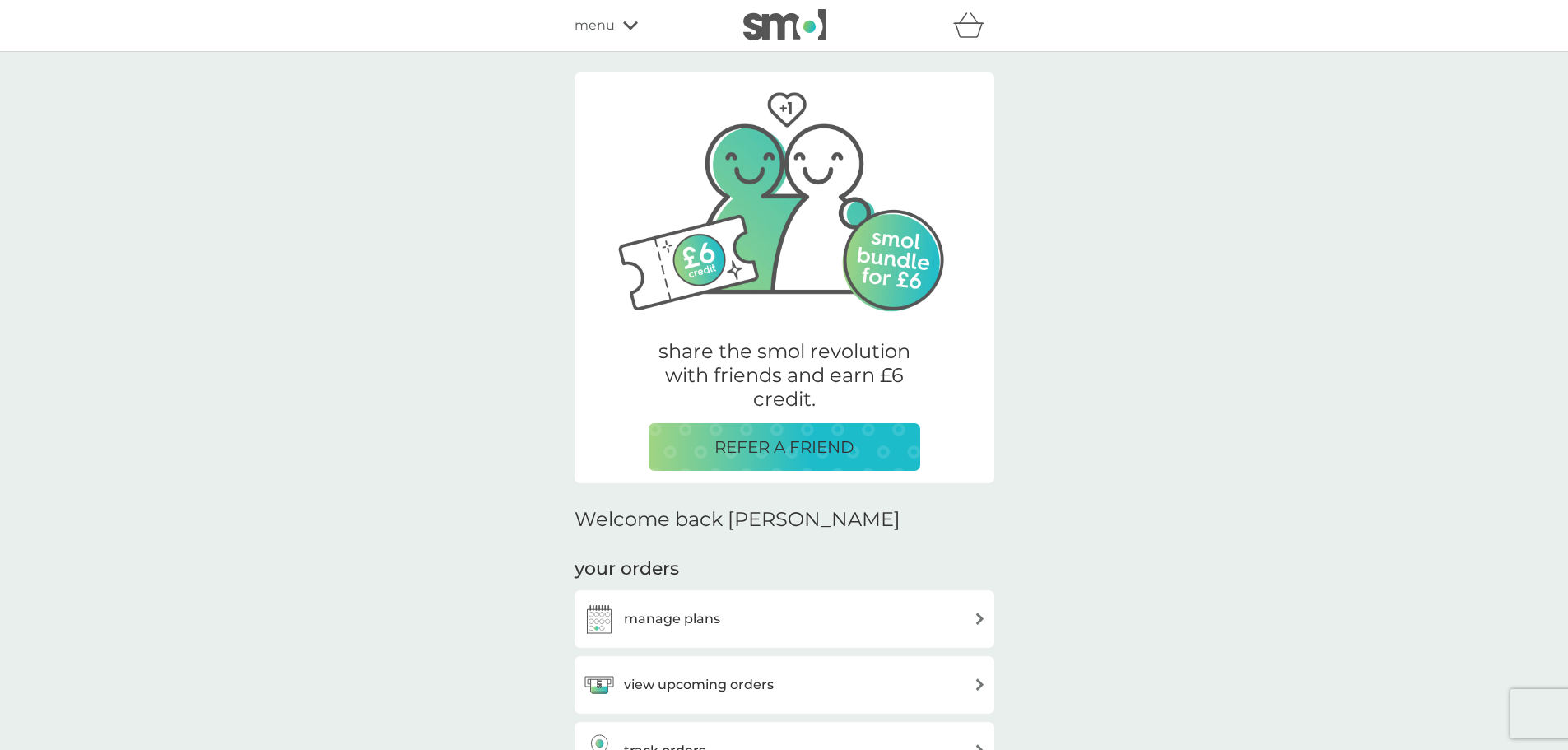
click at [980, 619] on img at bounding box center [980, 619] width 12 height 12
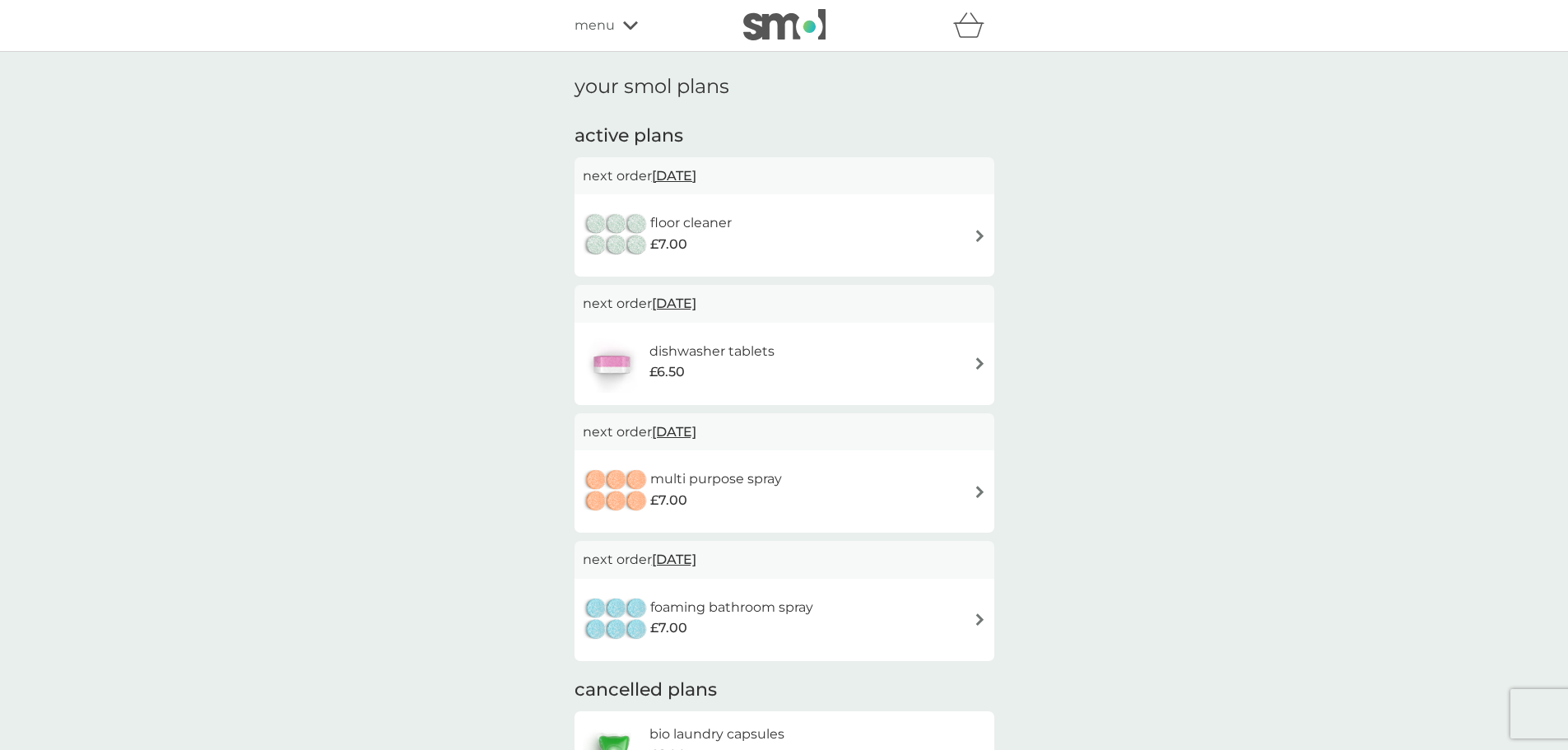
click at [677, 175] on span "22 Sep 2025" at bounding box center [674, 176] width 45 height 32
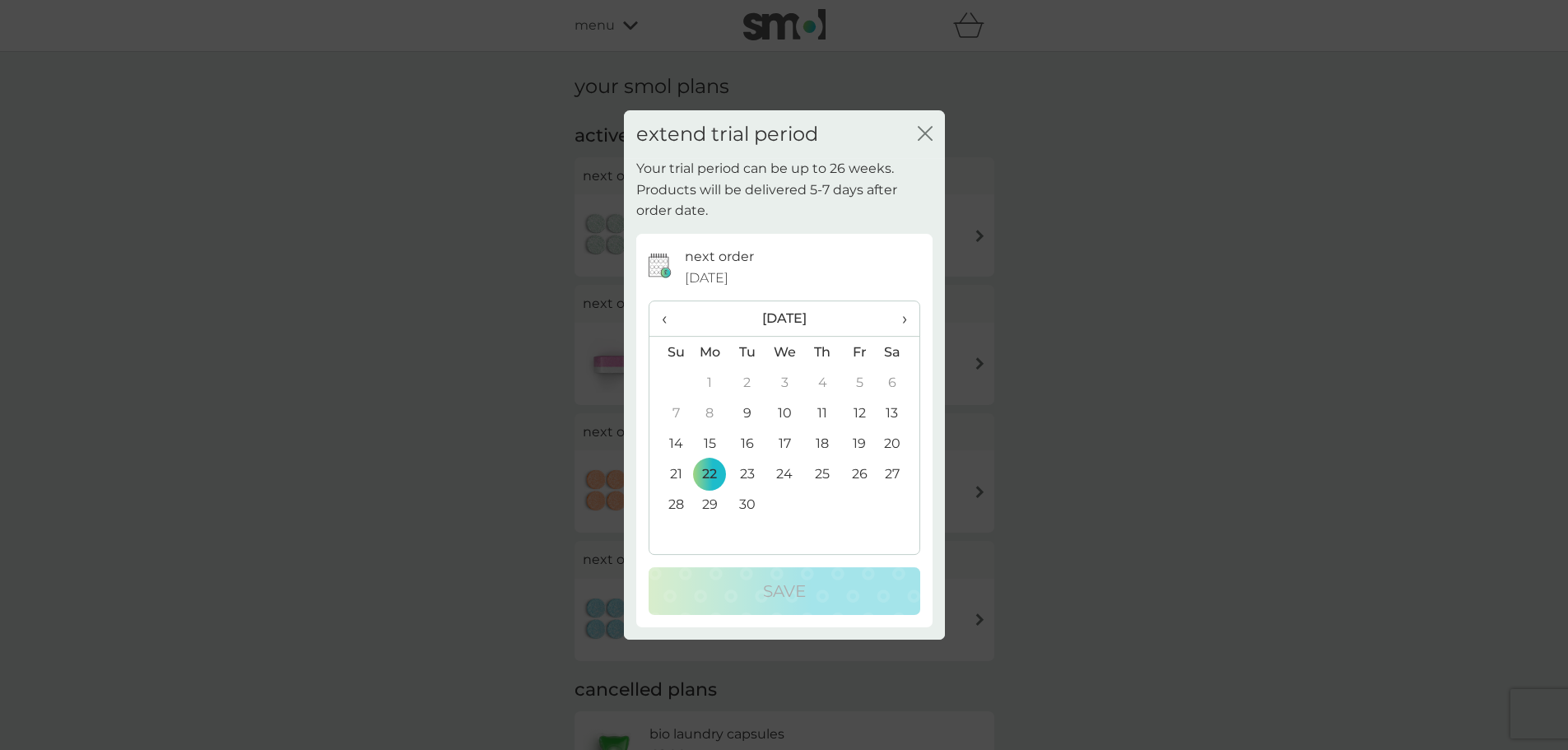
click at [903, 318] on span "›" at bounding box center [898, 318] width 16 height 35
click at [891, 474] on td "22" at bounding box center [898, 474] width 41 height 30
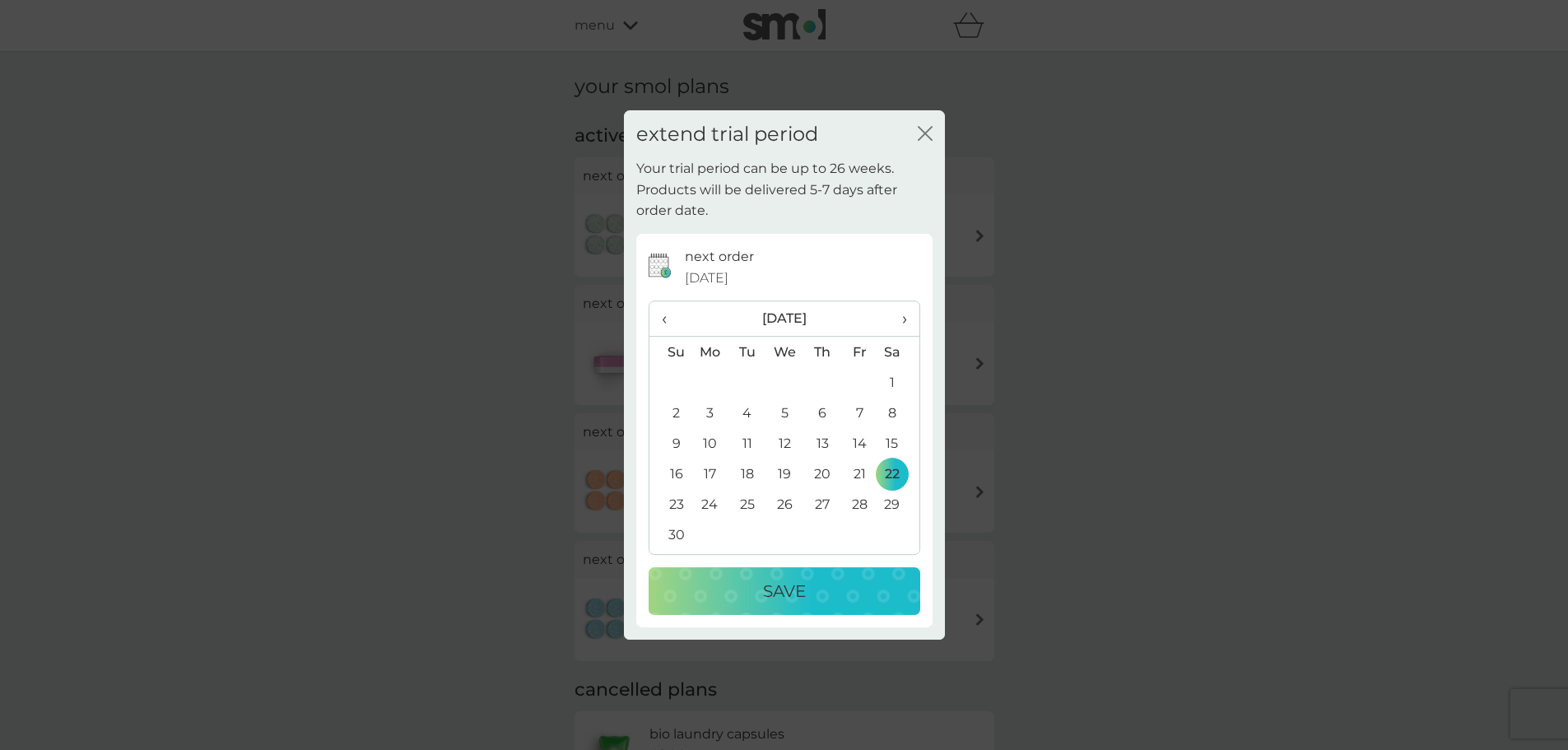
click at [828, 592] on div "Save" at bounding box center [784, 591] width 239 height 27
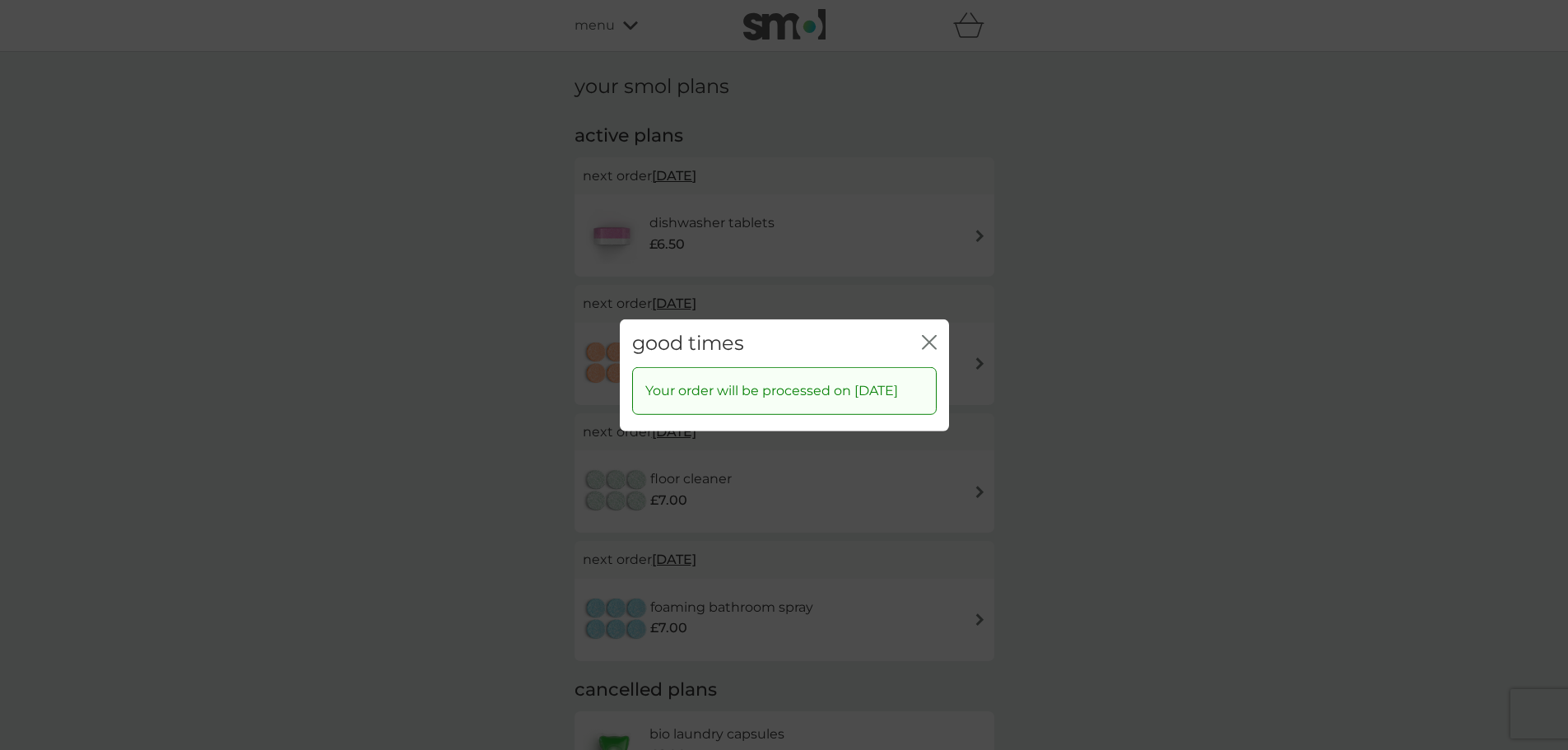
click at [933, 334] on icon "close" at bounding box center [929, 342] width 15 height 15
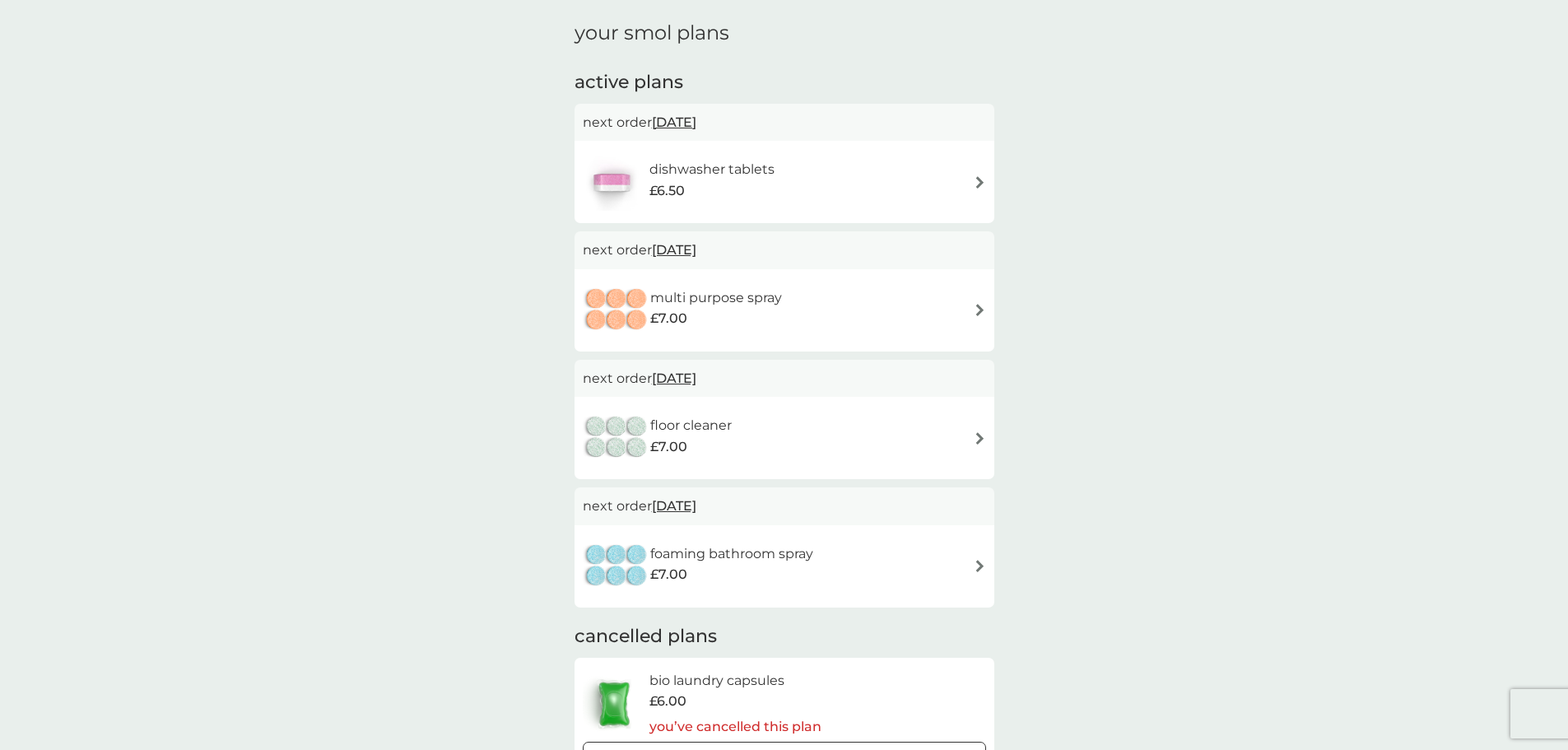
scroll to position [82, 0]
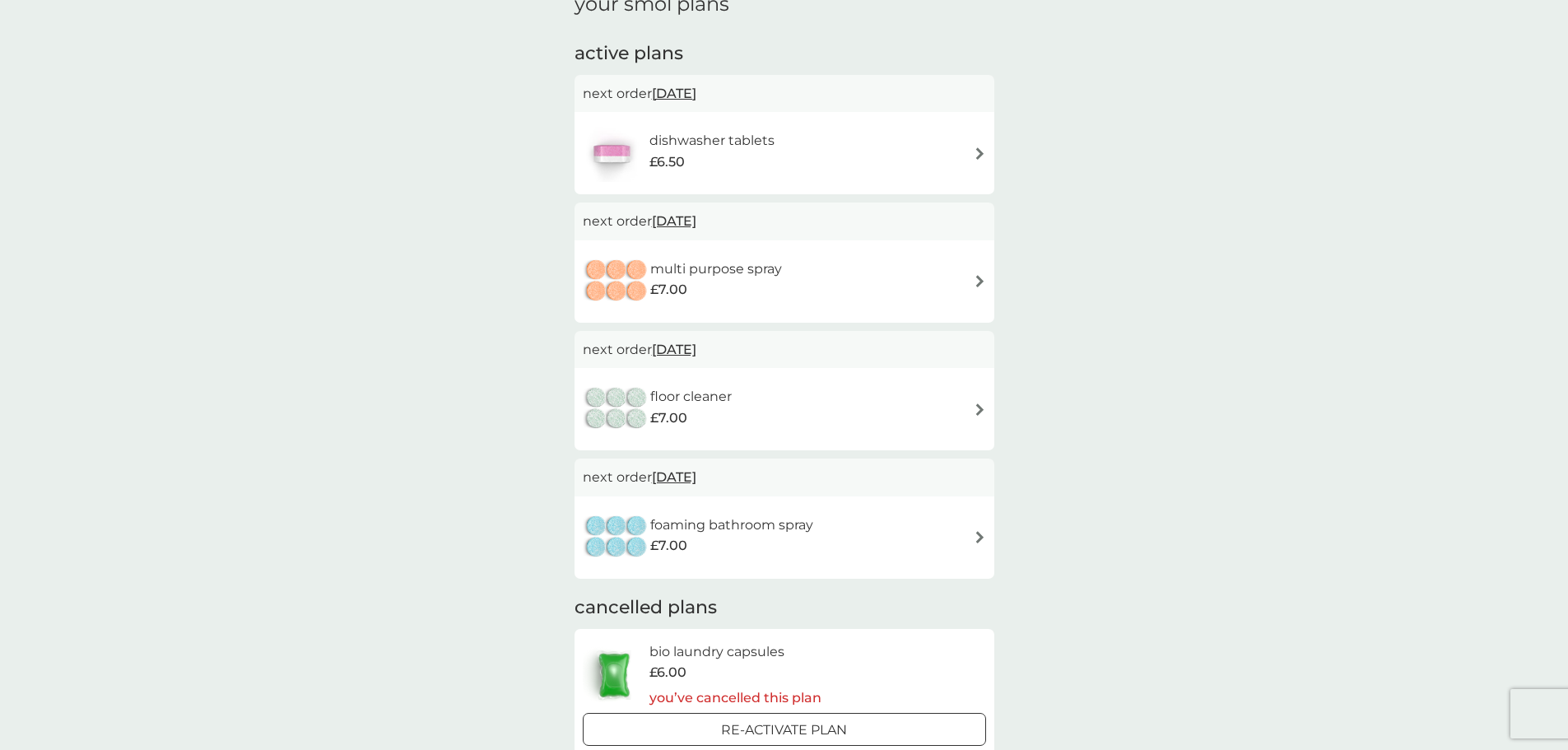
click at [689, 221] on span "30 Sep 2025" at bounding box center [674, 221] width 45 height 32
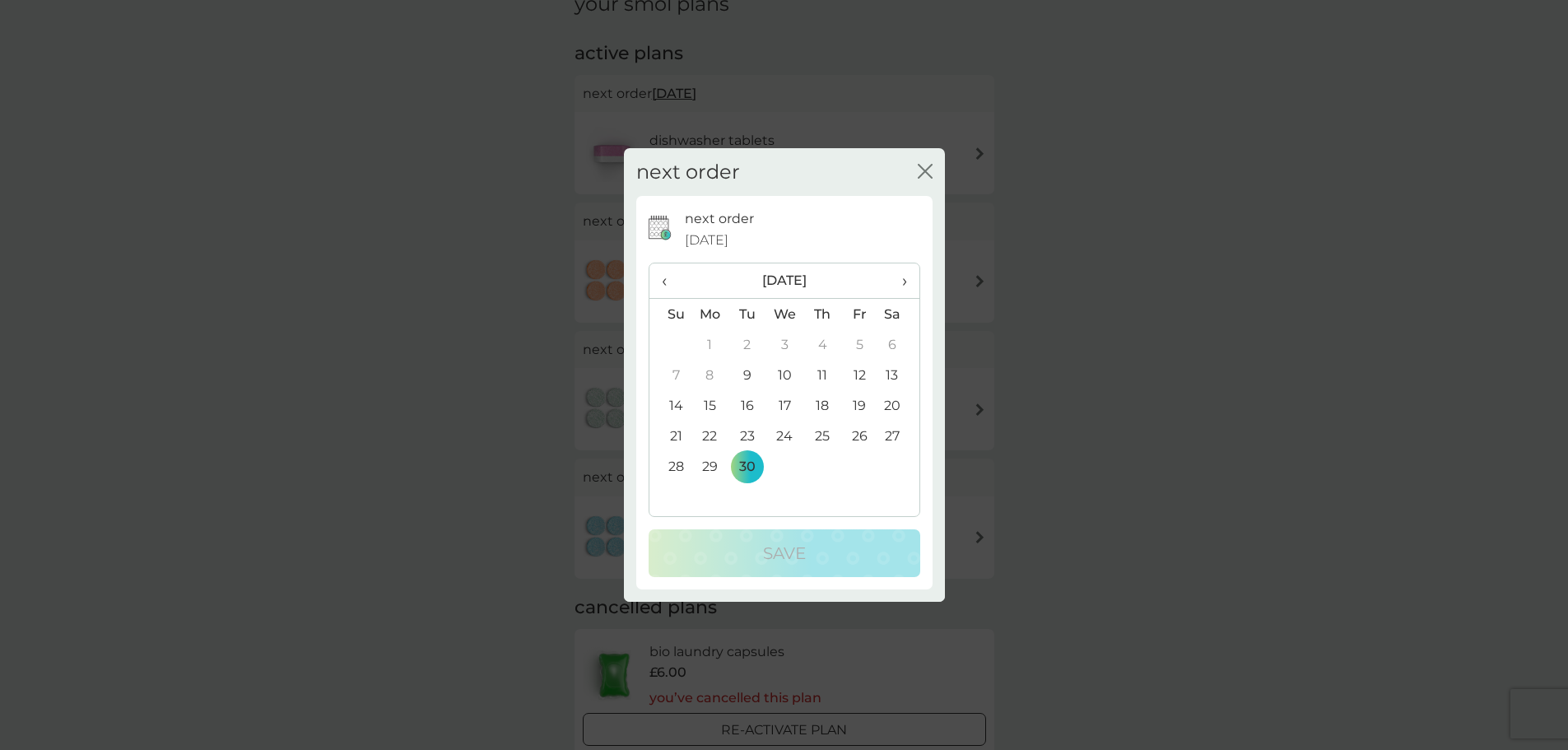
click at [901, 281] on span "›" at bounding box center [898, 280] width 16 height 35
click at [903, 279] on span "›" at bounding box center [898, 280] width 16 height 35
click at [826, 431] on td "22" at bounding box center [822, 436] width 37 height 30
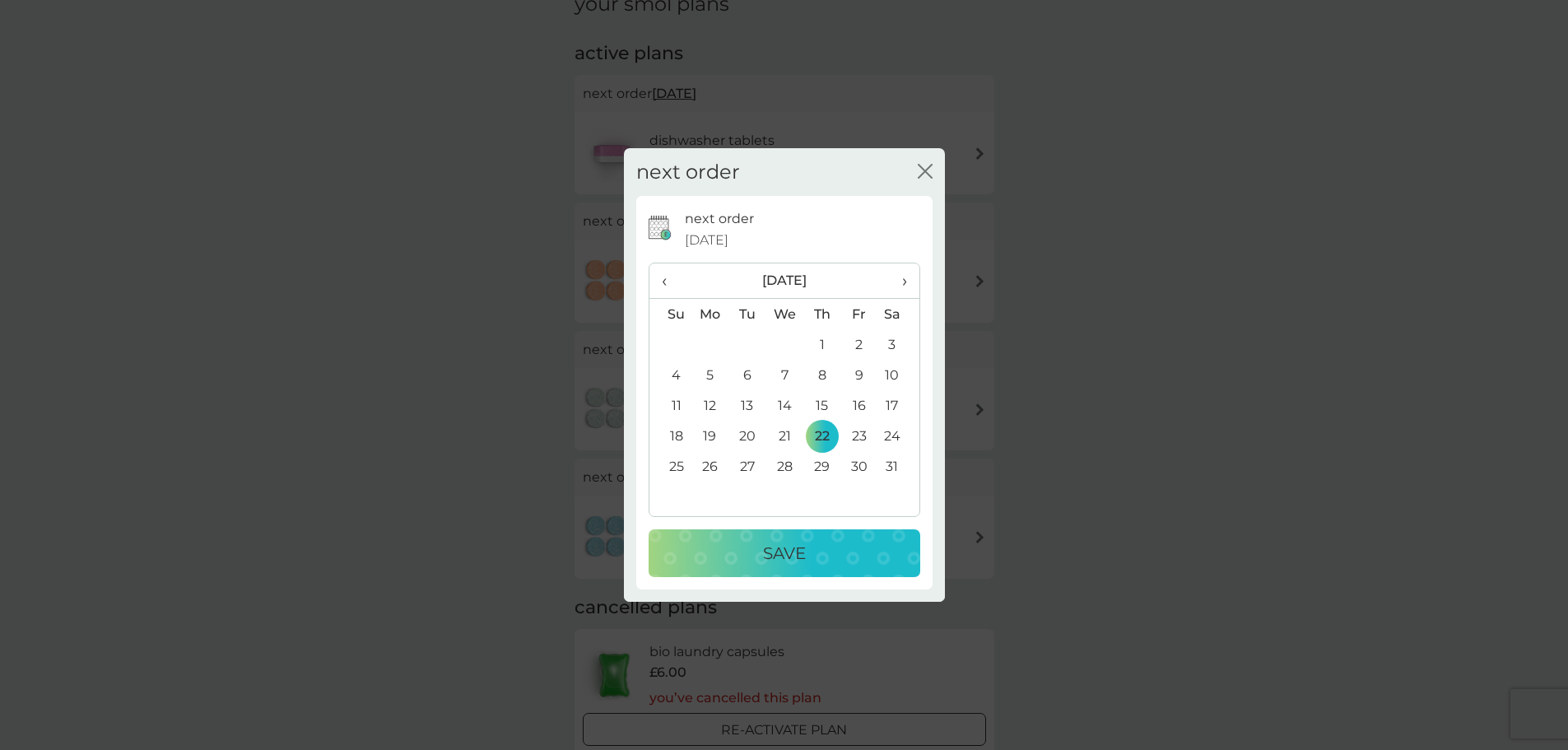
click at [835, 543] on div "Save" at bounding box center [784, 554] width 239 height 27
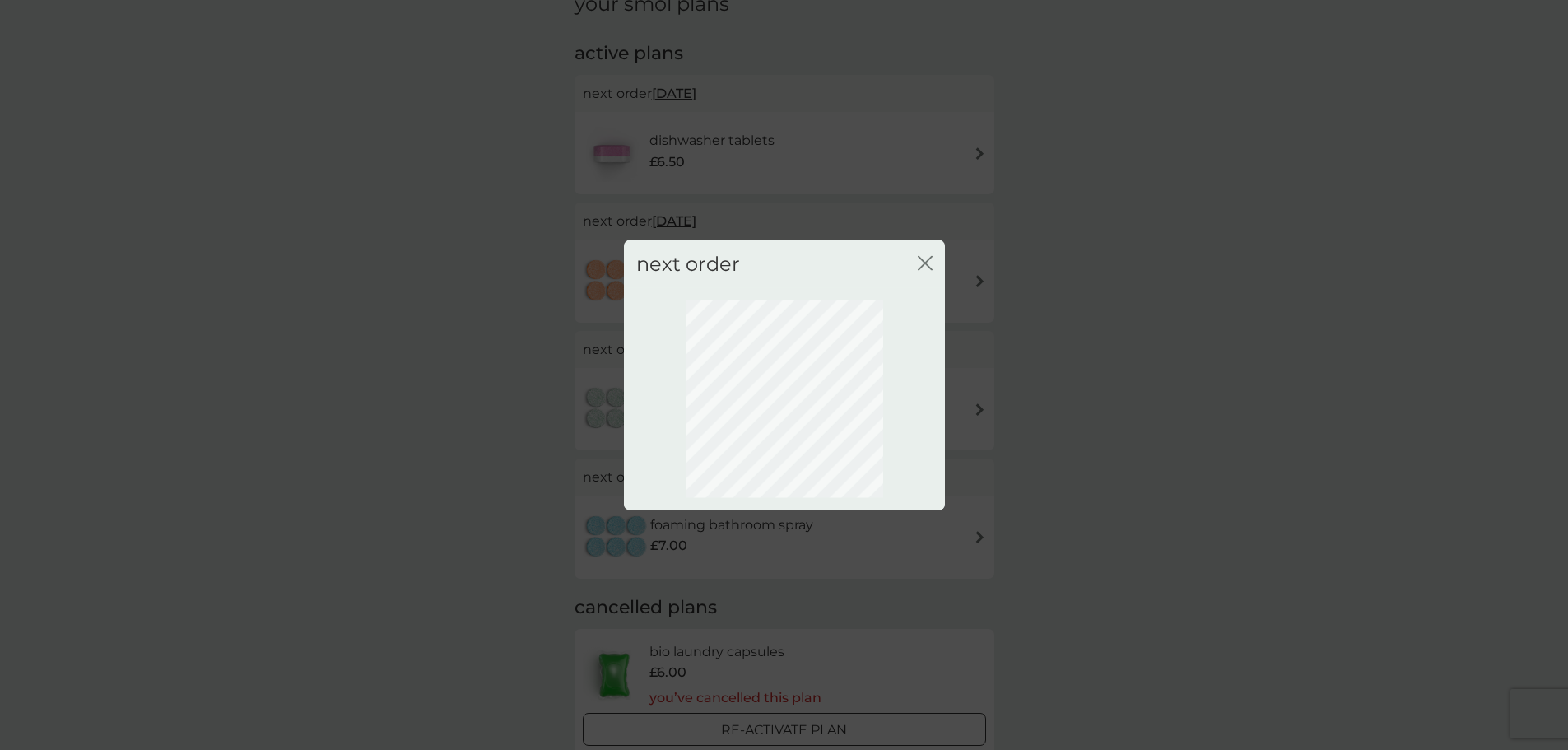
scroll to position [0, 0]
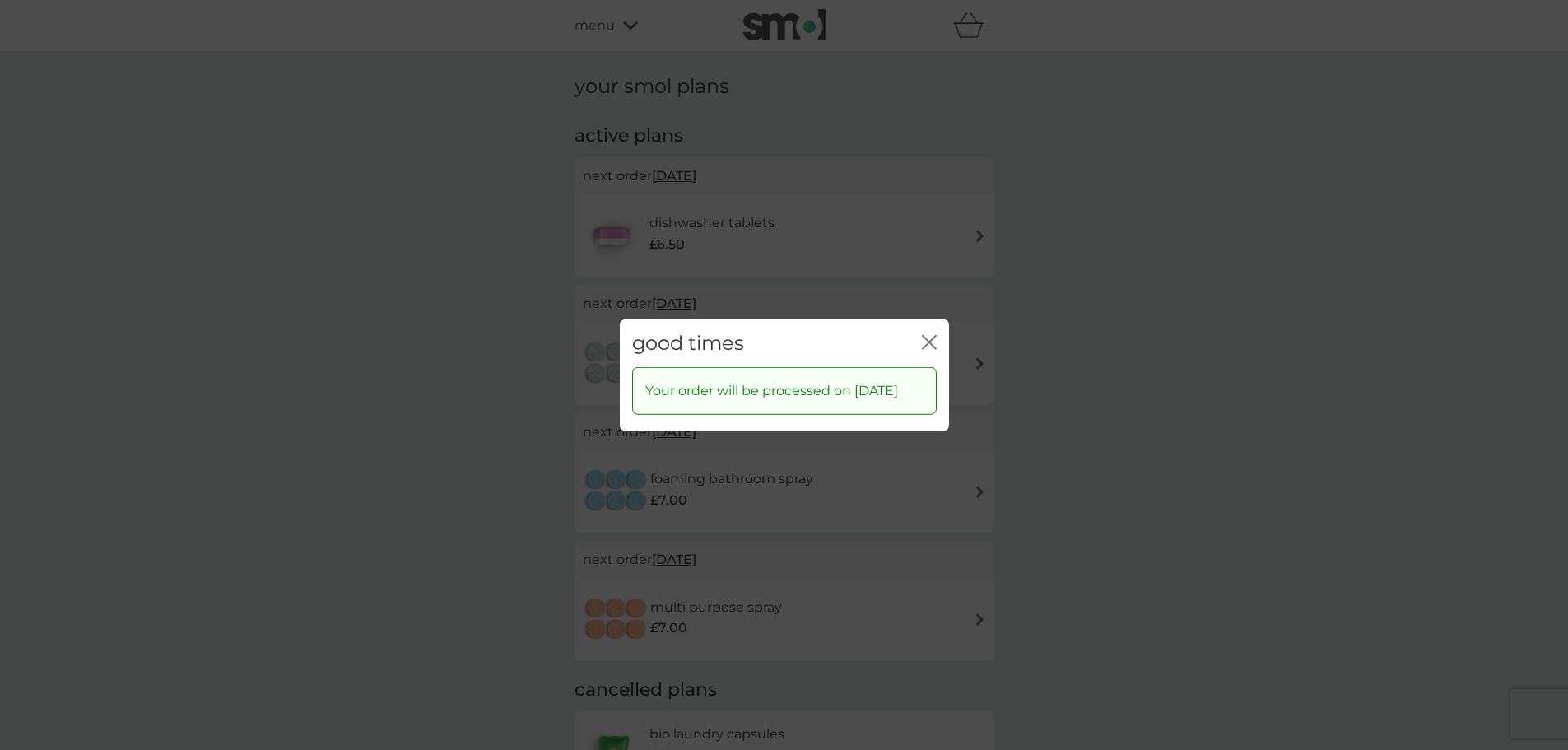
click at [925, 334] on icon "close" at bounding box center [929, 342] width 15 height 15
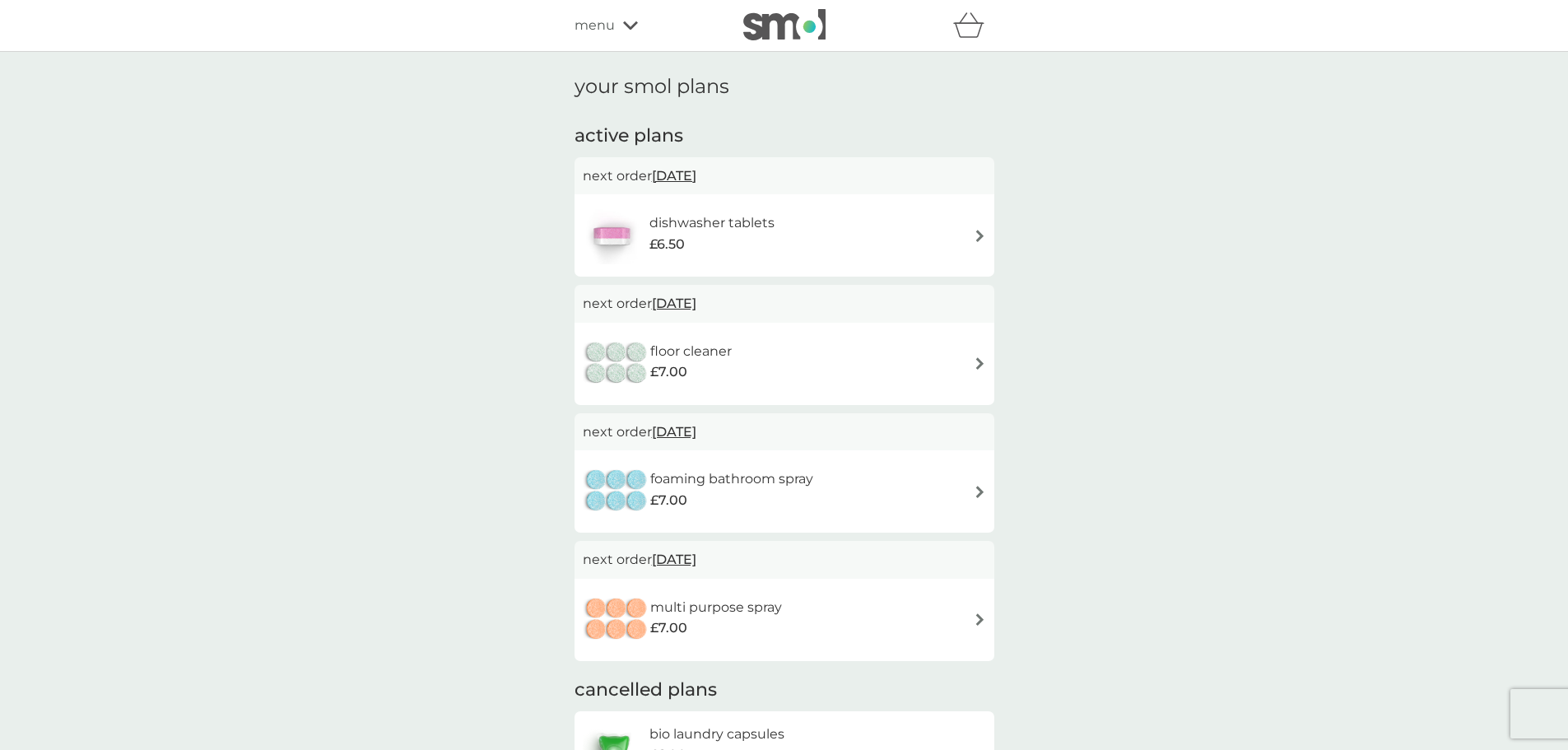
scroll to position [82, 0]
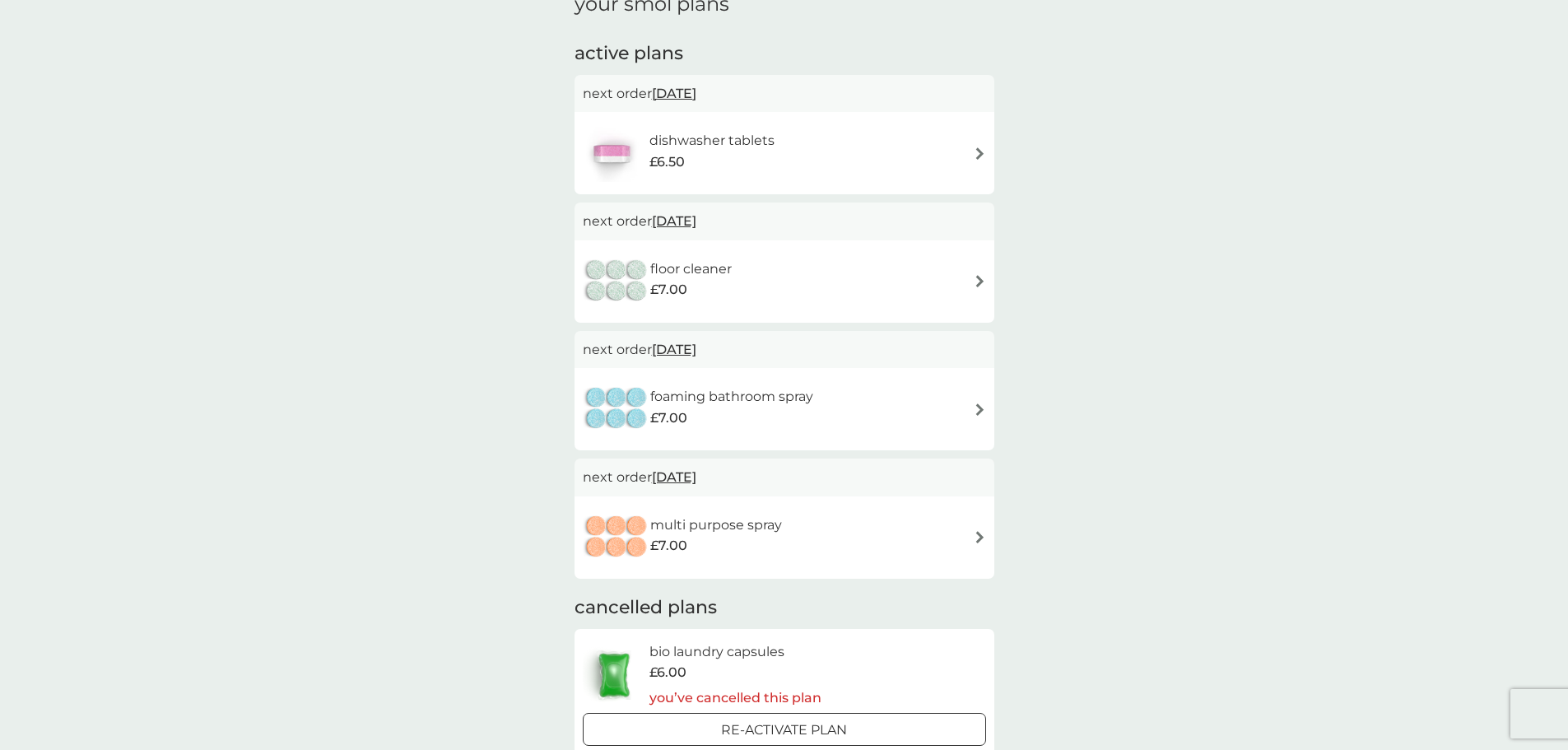
click at [980, 408] on img at bounding box center [980, 409] width 12 height 12
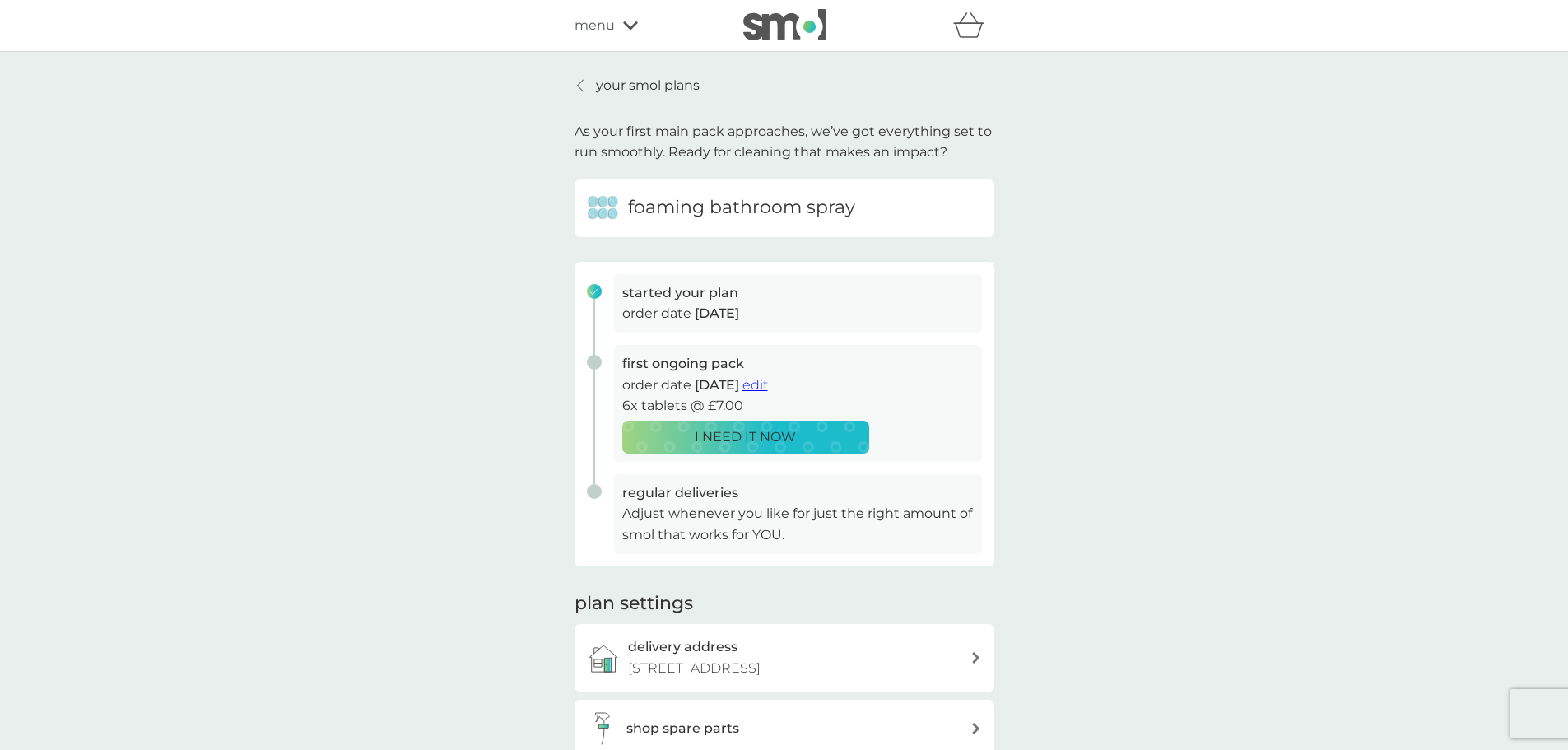
click at [576, 85] on div at bounding box center [580, 86] width 12 height 13
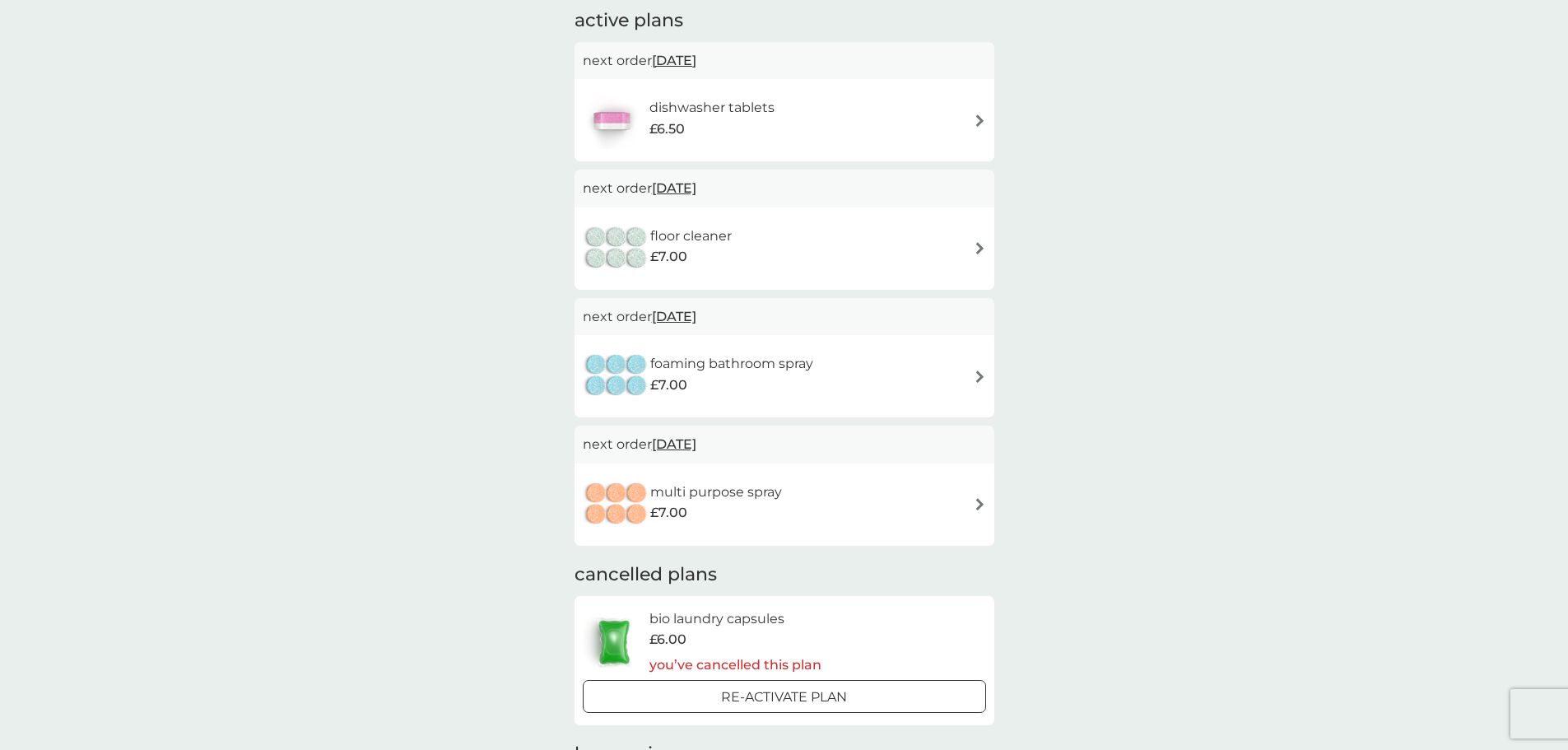
scroll to position [82, 0]
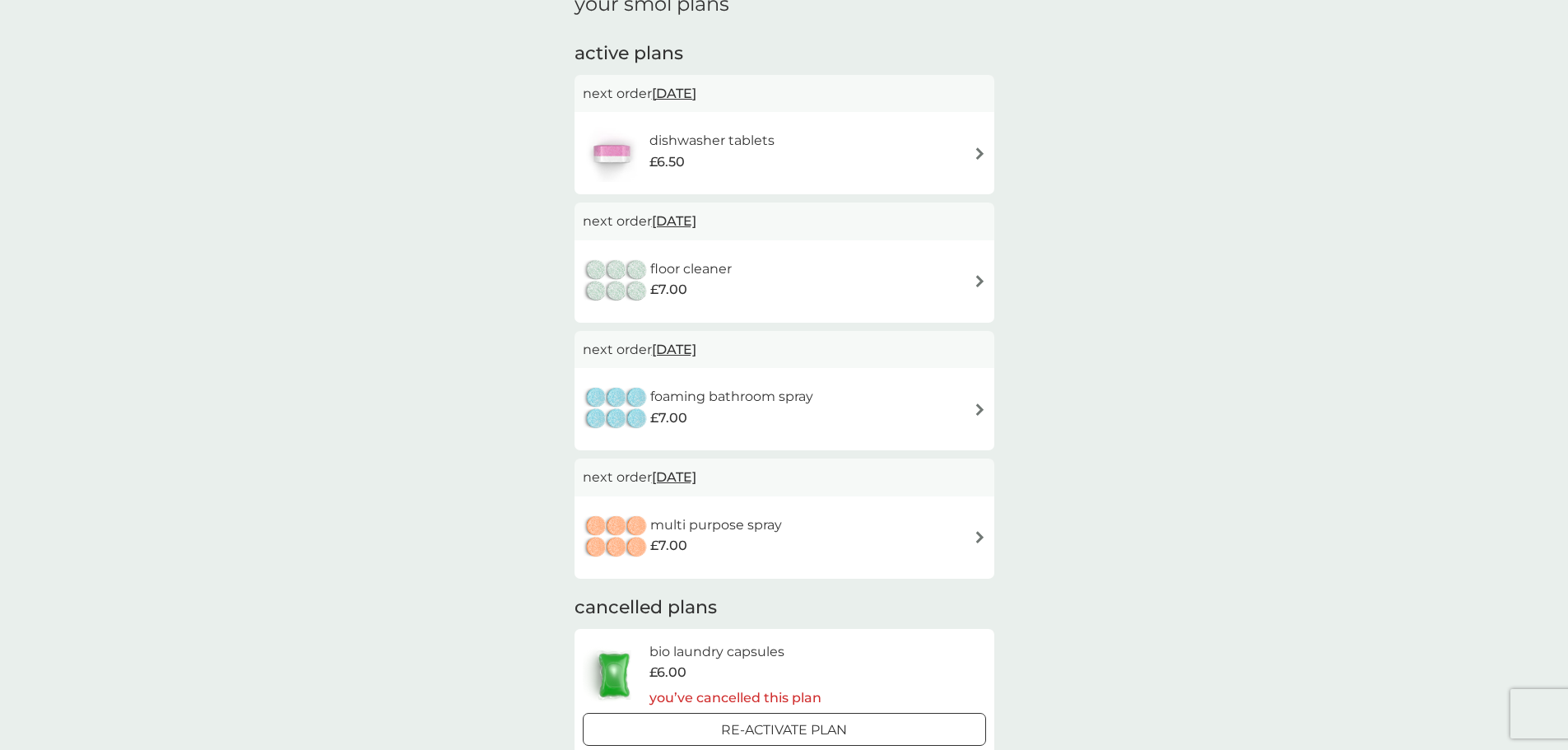
click at [979, 409] on img at bounding box center [980, 409] width 12 height 12
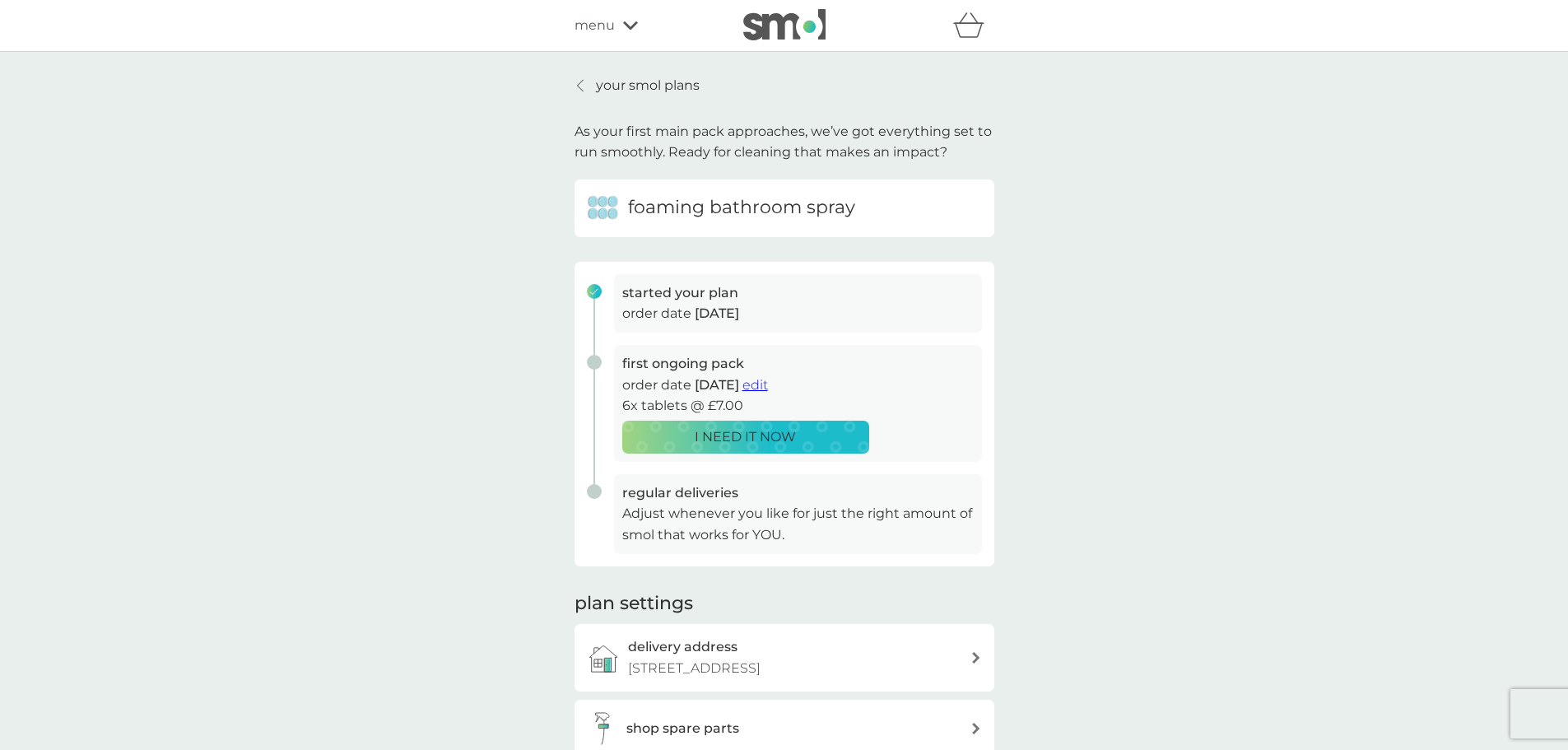
click at [579, 83] on icon at bounding box center [579, 86] width 6 height 13
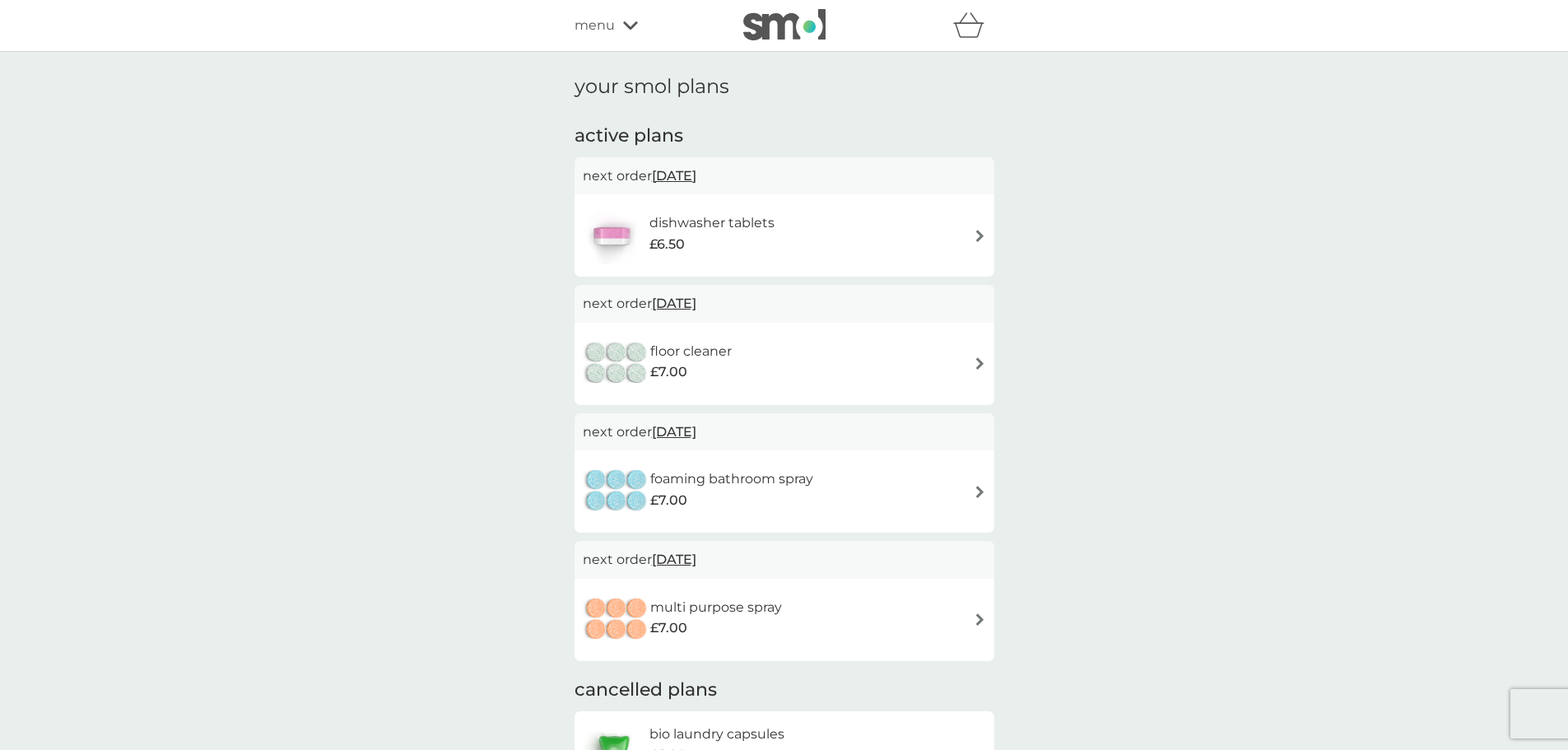
click at [630, 24] on icon at bounding box center [630, 25] width 15 height 10
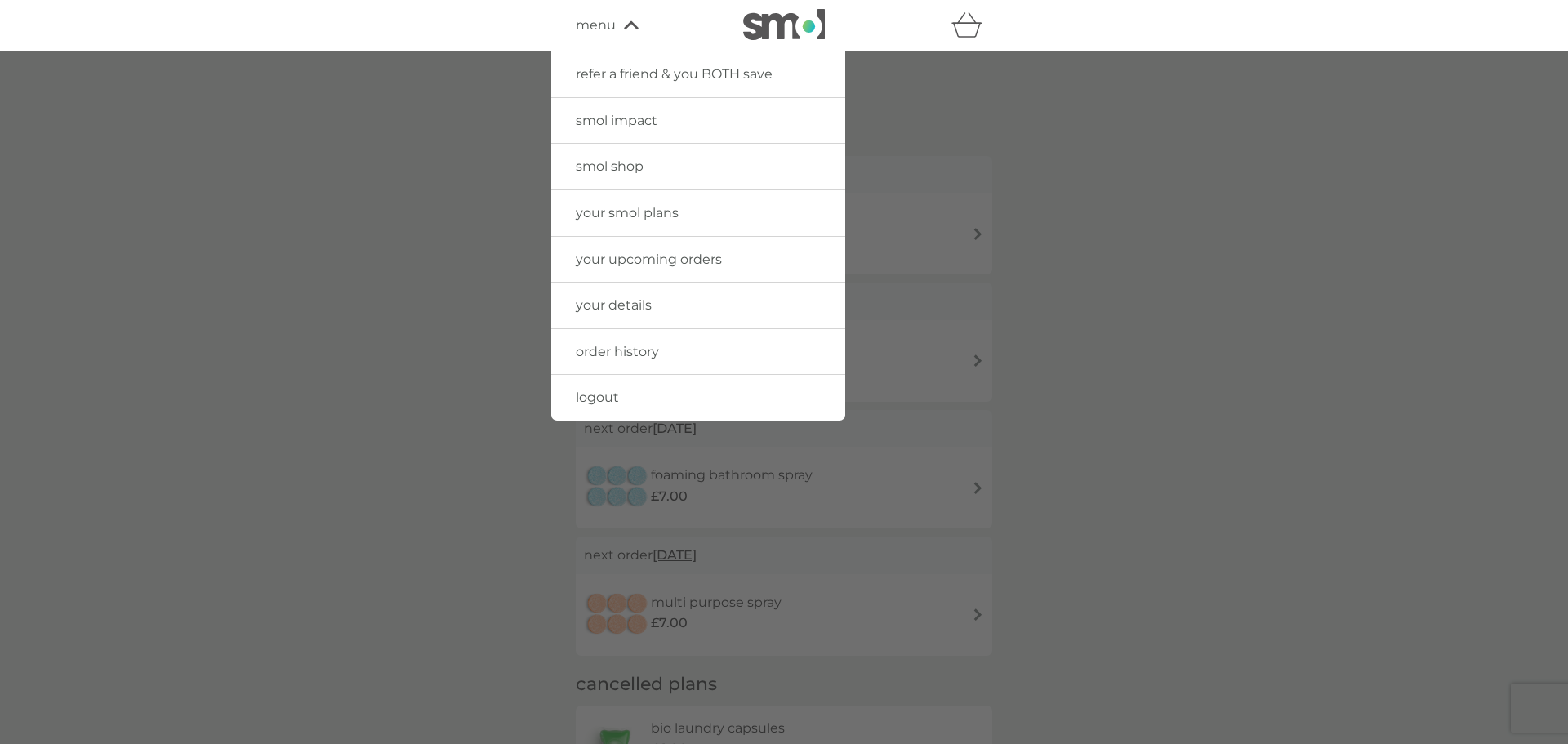
click at [593, 399] on span "logout" at bounding box center [597, 397] width 43 height 16
